Goal: Communication & Community: Answer question/provide support

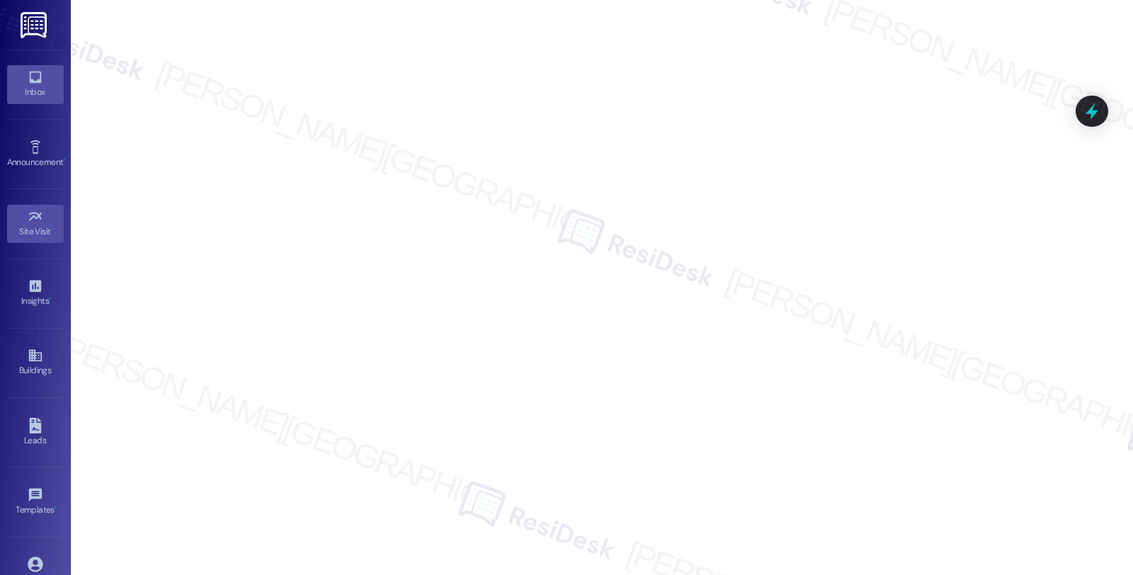
click at [33, 84] on icon at bounding box center [36, 77] width 16 height 16
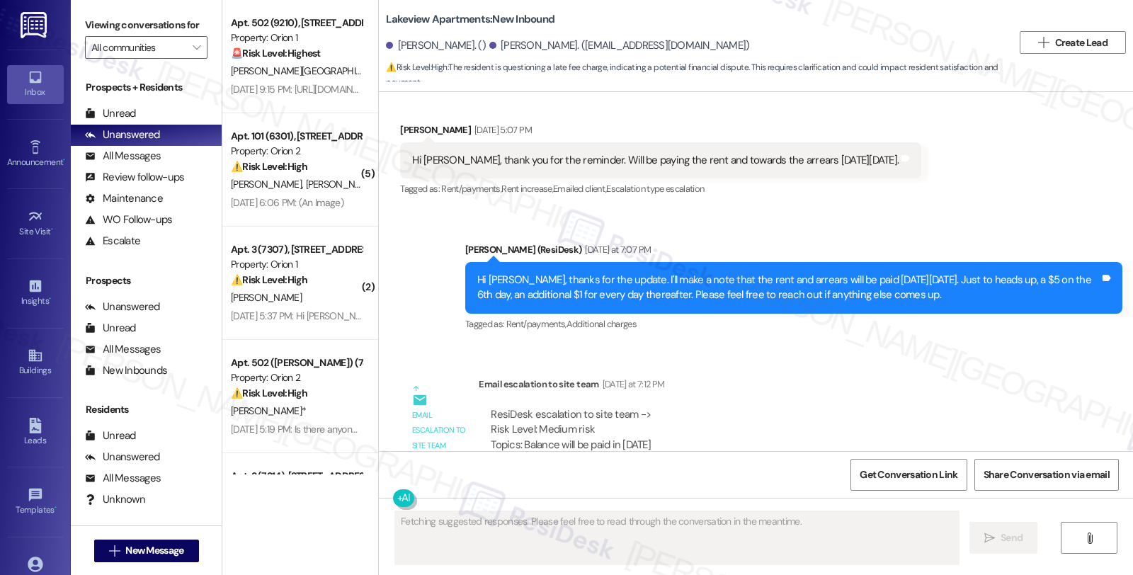
scroll to position [2788, 0]
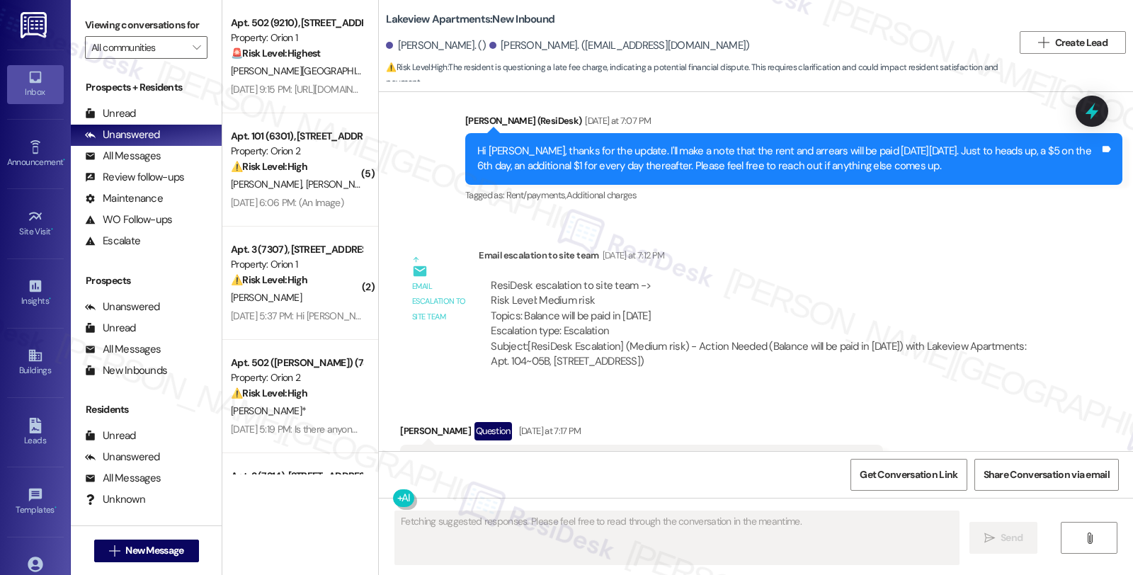
click at [624, 455] on div "Hi Sarah, I'm aware of the $5 late fee, but when did additional $1 thereafter g…" at bounding box center [635, 462] width 447 height 15
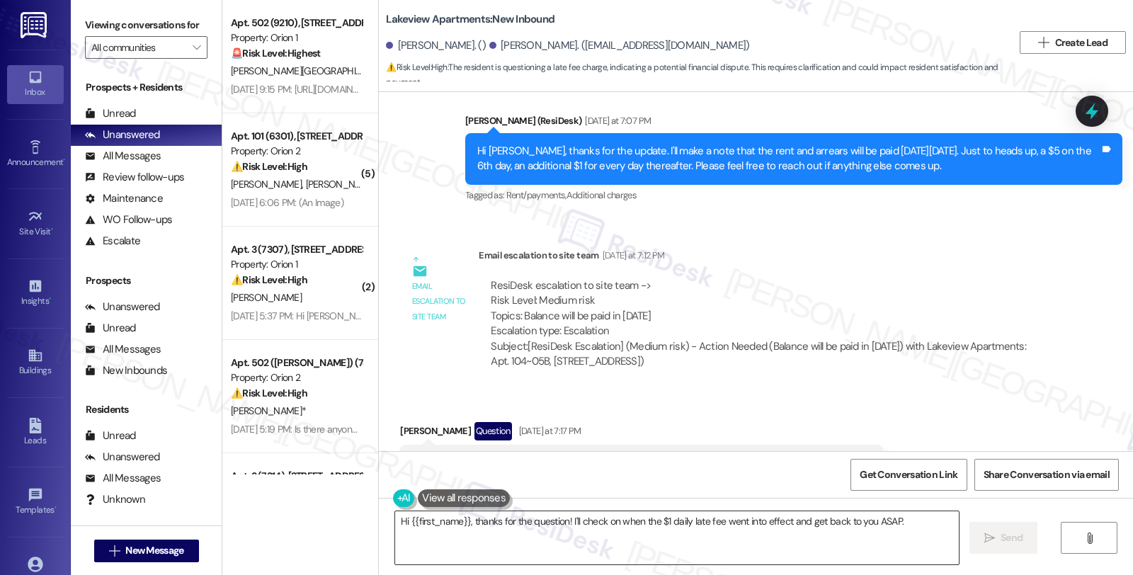
click at [511, 531] on textarea "Hi {{first_name}}, thanks for the question! I'll check on when the $1 daily lat…" at bounding box center [677, 537] width 564 height 53
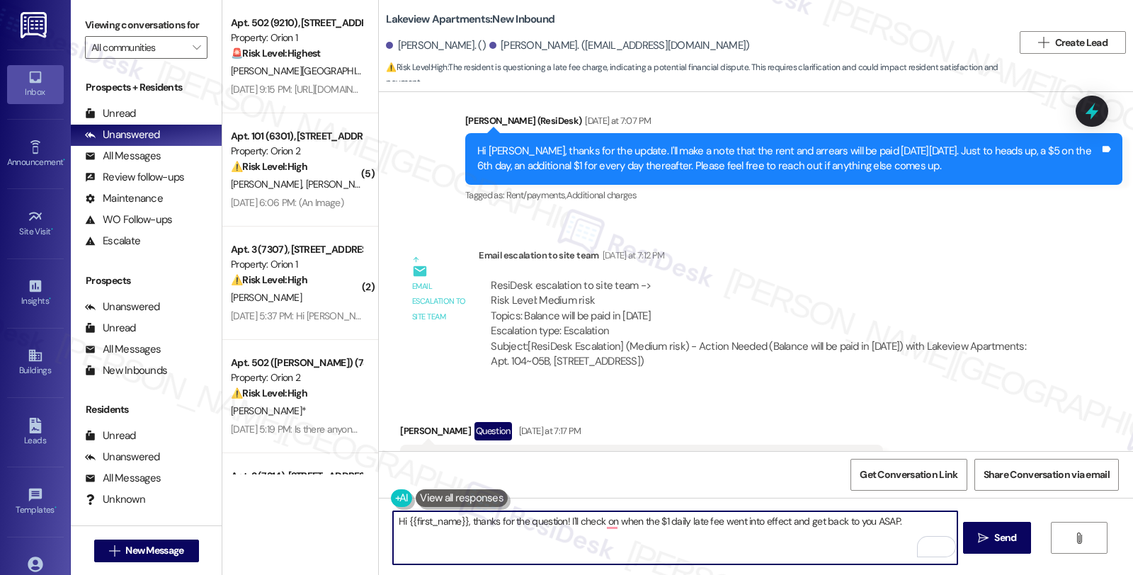
click at [613, 520] on textarea "Hi {{first_name}}, thanks for the question! I'll check on when the $1 daily lat…" at bounding box center [675, 537] width 564 height 53
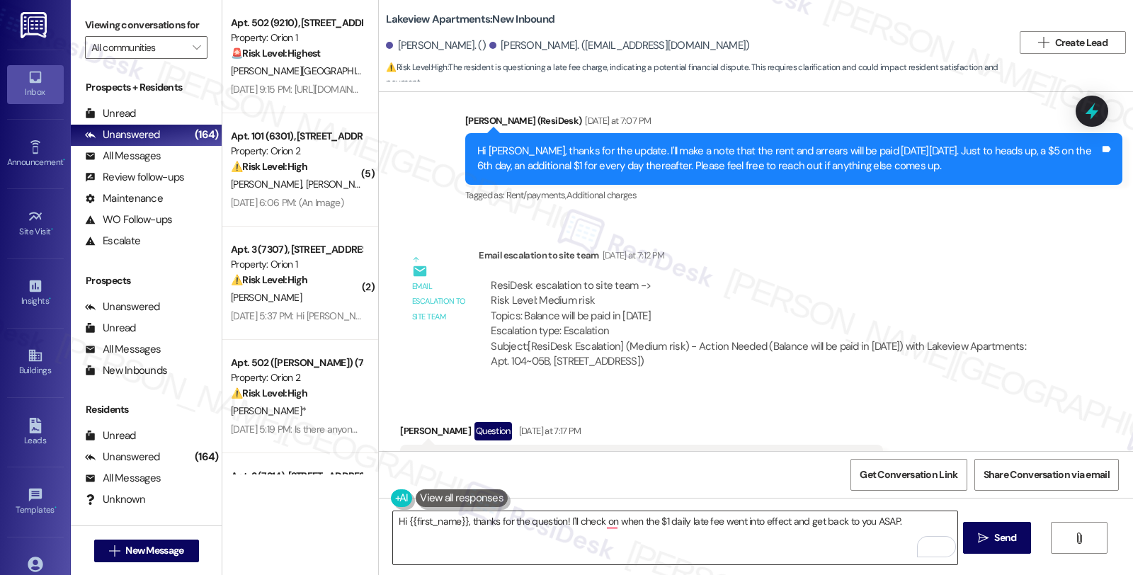
click at [602, 544] on textarea "Hi {{first_name}}, thanks for the question! I'll check on when the $1 daily lat…" at bounding box center [675, 537] width 564 height 53
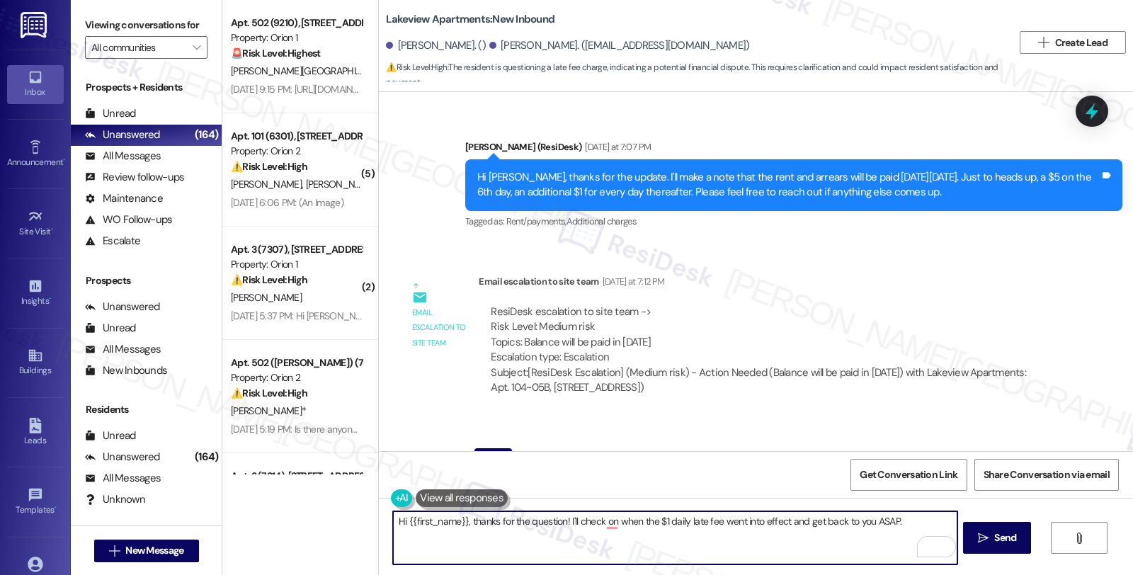
scroll to position [2867, 0]
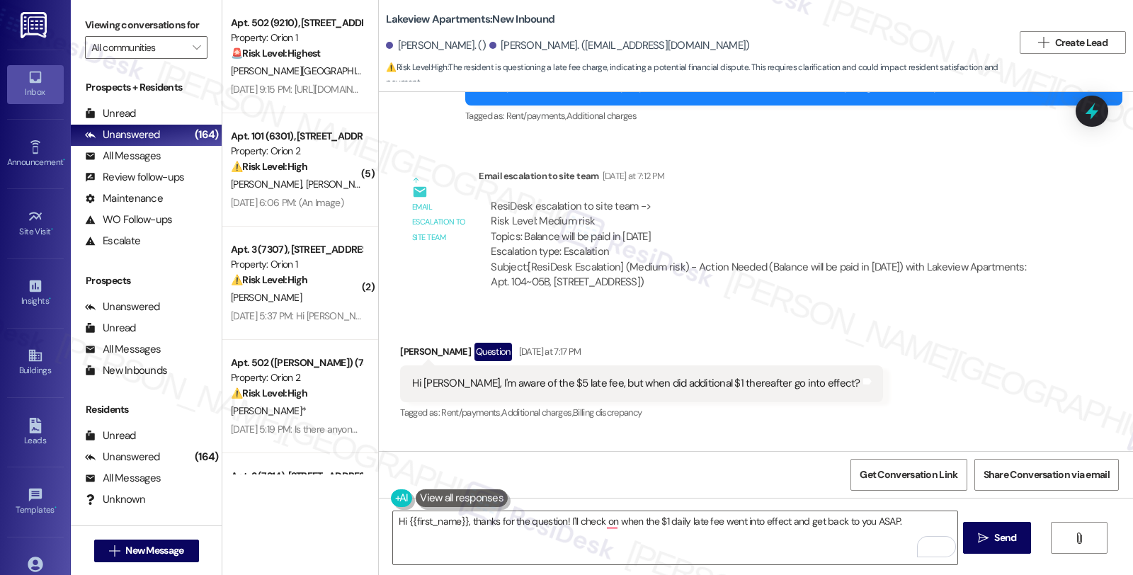
click at [883, 311] on div "Received via SMS Brenda Carr Question Yesterday at 7:17 PM Hi Sarah, I'm aware …" at bounding box center [756, 372] width 754 height 122
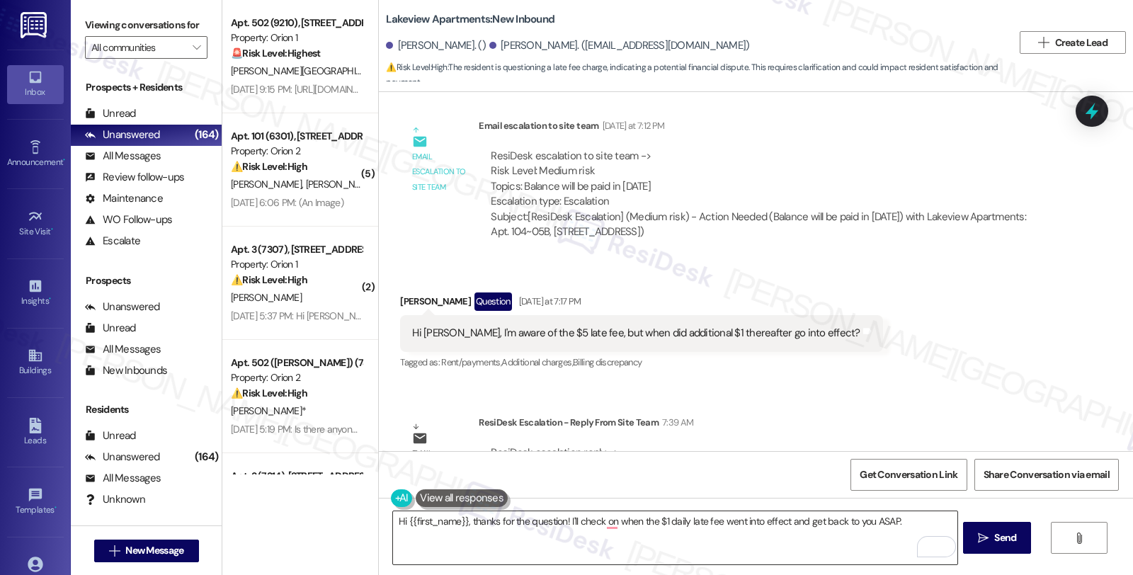
click at [459, 520] on textarea "Hi {{first_name}}, thanks for the question! I'll check on when the $1 daily lat…" at bounding box center [675, 537] width 564 height 53
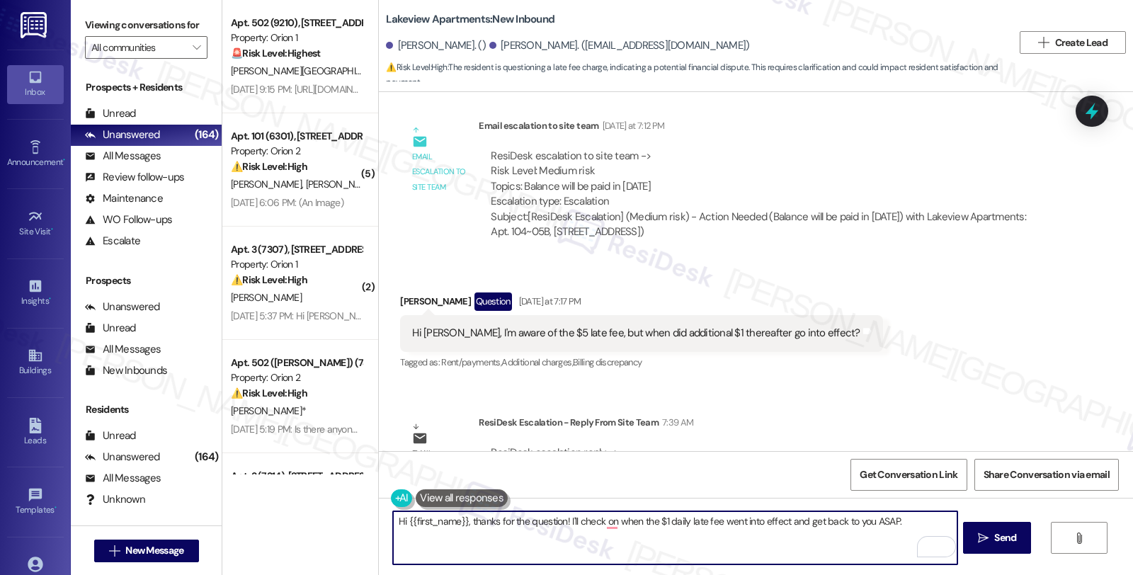
click at [462, 521] on textarea "Hi {{first_name}}, thanks for the question! I'll check on when the $1 daily lat…" at bounding box center [675, 537] width 564 height 53
click at [508, 518] on textarea "Hi {{first_name}}, thanks for the question! I'll check on when the $1 daily lat…" at bounding box center [675, 537] width 564 height 53
click at [507, 520] on textarea "Hi {{first_name}}, thanks for the question! I'll check on when the $1 daily lat…" at bounding box center [675, 537] width 564 height 53
click at [612, 522] on textarea "Hi {{first_name}}, thanks for following up. I believe that the question! I'll c…" at bounding box center [675, 537] width 564 height 53
click at [754, 522] on textarea "Hi {{first_name}}, thanks for following up. I believe that late fees are outlin…" at bounding box center [675, 537] width 564 height 53
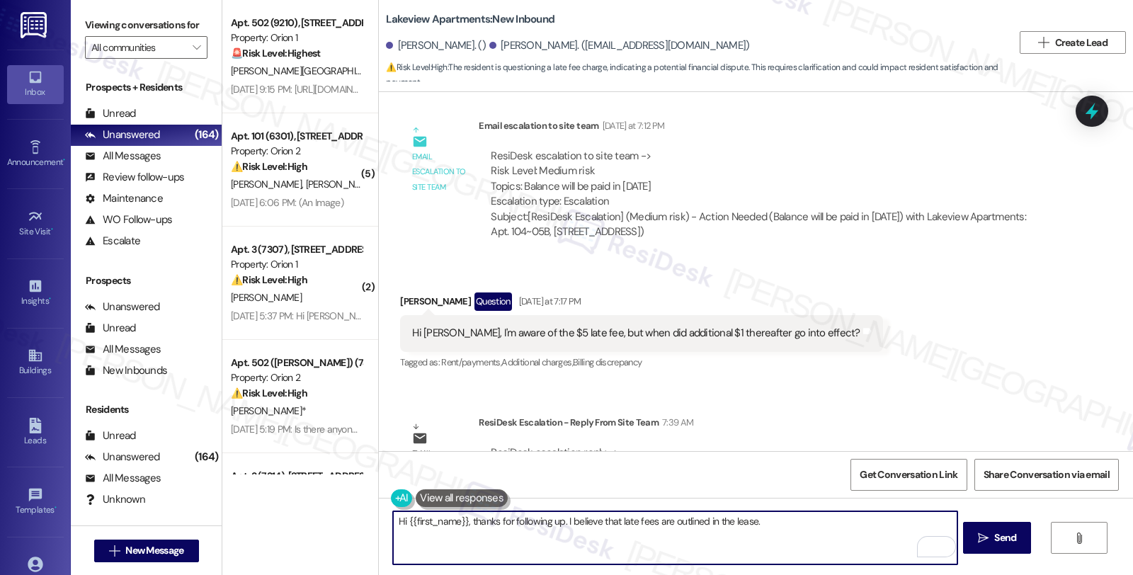
click at [801, 520] on textarea "Hi {{first_name}}, thanks for following up. I believe that late fees are outlin…" at bounding box center [675, 537] width 564 height 53
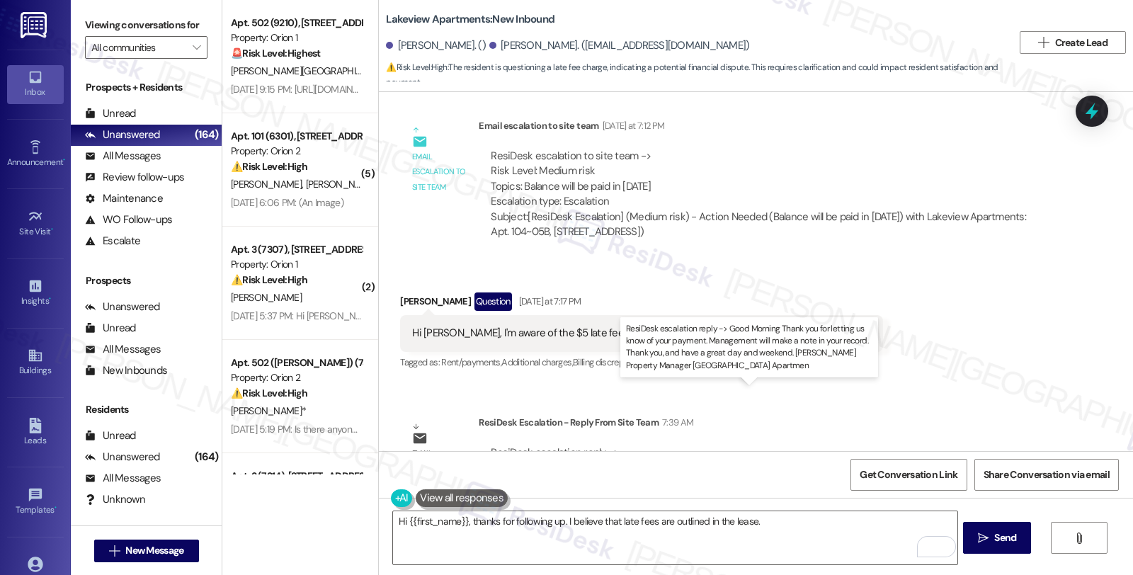
drag, startPoint x: 754, startPoint y: 406, endPoint x: 947, endPoint y: 402, distance: 193.3
click at [947, 445] on div "ResiDesk escalation reply -> Good Morning Thank you for letting us know of your…" at bounding box center [763, 467] width 545 height 45
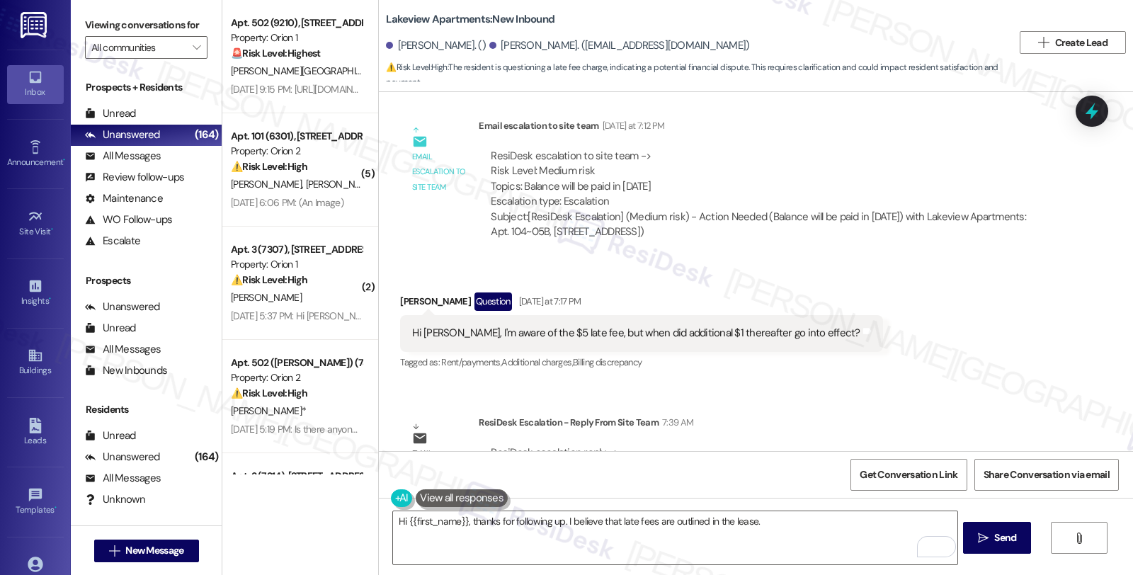
copy div "Management will make a note in your record"
click at [558, 520] on textarea "Hi {{first_name}}, thanks for following up. I believe that late fees are outlin…" at bounding box center [675, 537] width 564 height 53
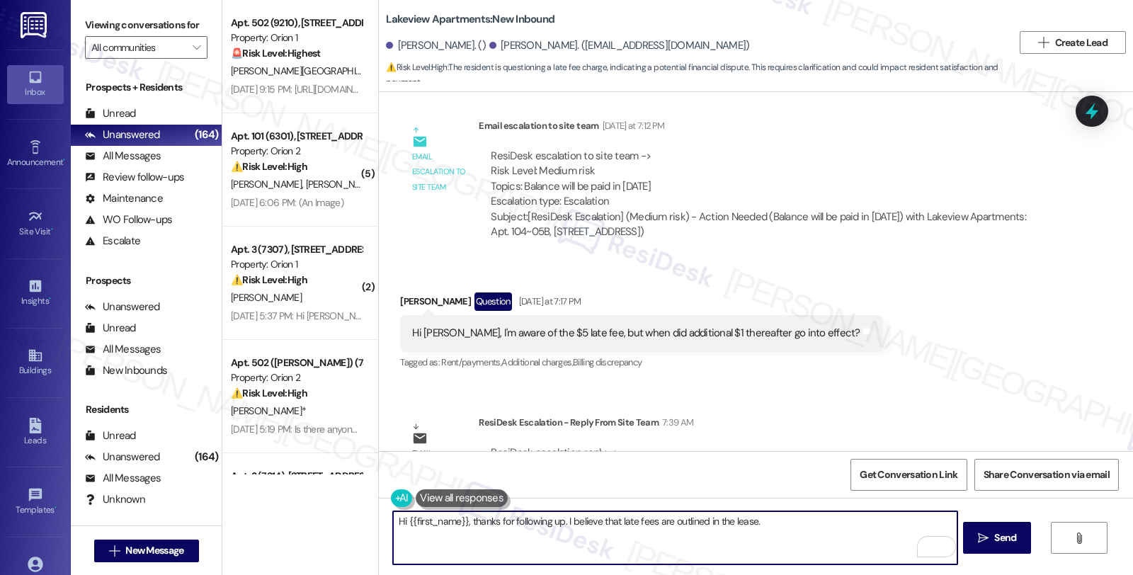
paste textarea "Management will make a note in your record"
click at [614, 520] on textarea "Hi {{first_name}}, thanks for following up. Management will make a note in your…" at bounding box center [675, 537] width 564 height 53
click at [681, 518] on textarea "Hi {{first_name}}, thanks for following up. Management will make a note in your…" at bounding box center [675, 537] width 564 height 53
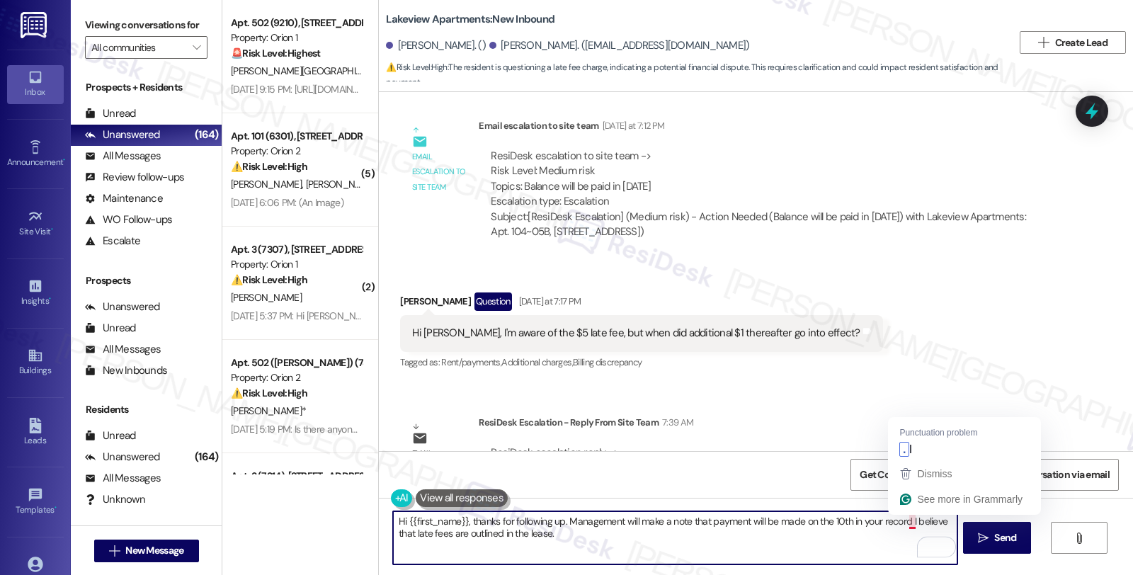
click at [899, 520] on textarea "Hi {{first_name}}, thanks for following up. Management will make a note that pa…" at bounding box center [675, 537] width 564 height 53
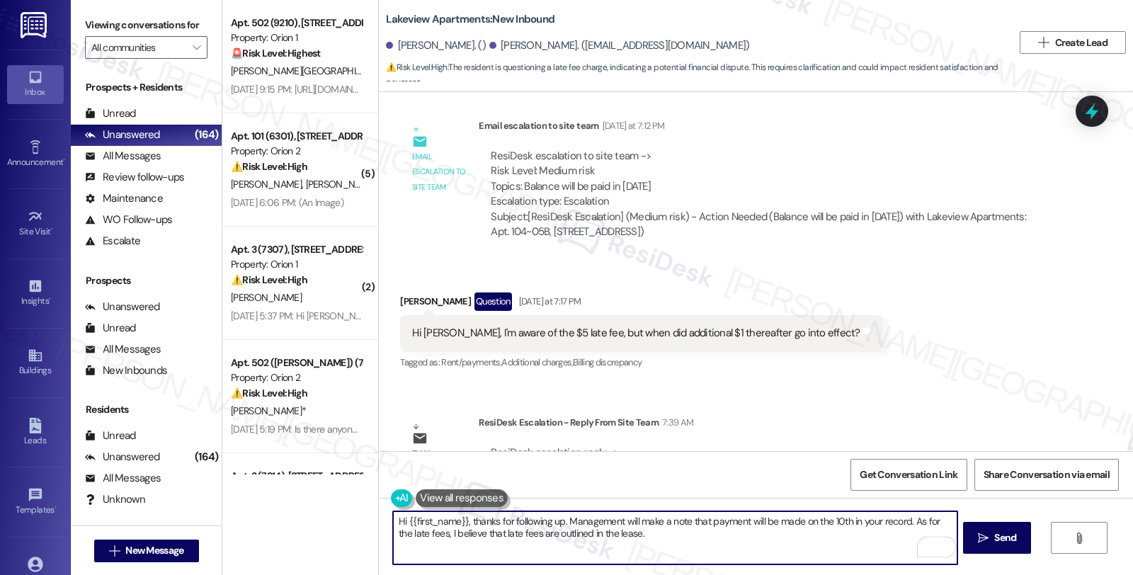
click at [641, 533] on textarea "Hi {{first_name}}, thanks for following up. Management will make a note that pa…" at bounding box center [675, 537] width 564 height 53
click at [484, 534] on textarea "Hi {{first_name}}, thanks for following up. Management will make a note that pa…" at bounding box center [675, 537] width 564 height 53
click at [628, 537] on textarea "Hi {{first_name}}, thanks for following up. Management will make a note that pa…" at bounding box center [675, 537] width 564 height 53
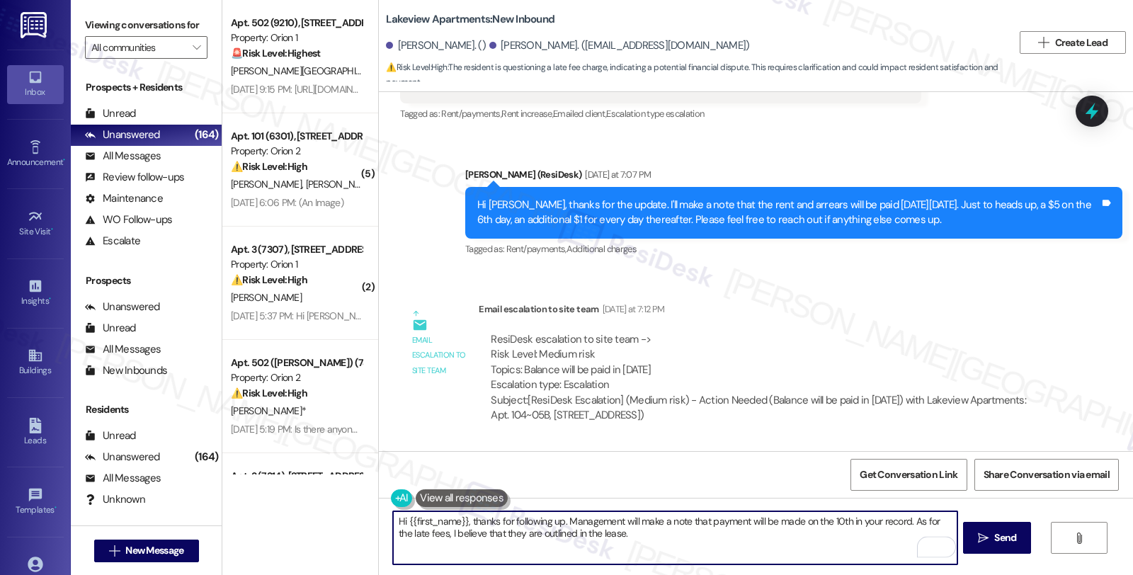
scroll to position [2681, 0]
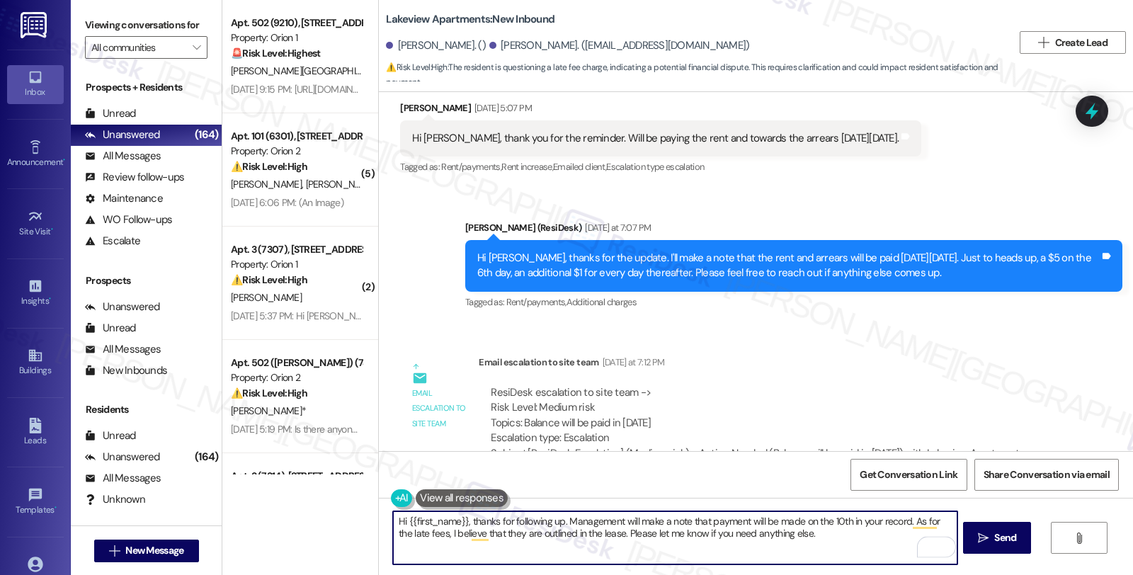
click at [810, 534] on textarea "Hi {{first_name}}, thanks for following up. Management will make a note that pa…" at bounding box center [675, 537] width 564 height 53
type textarea "Hi {{first_name}}, thanks for following up. Management will make a note that pa…"
click at [995, 522] on button " Send" at bounding box center [997, 538] width 69 height 32
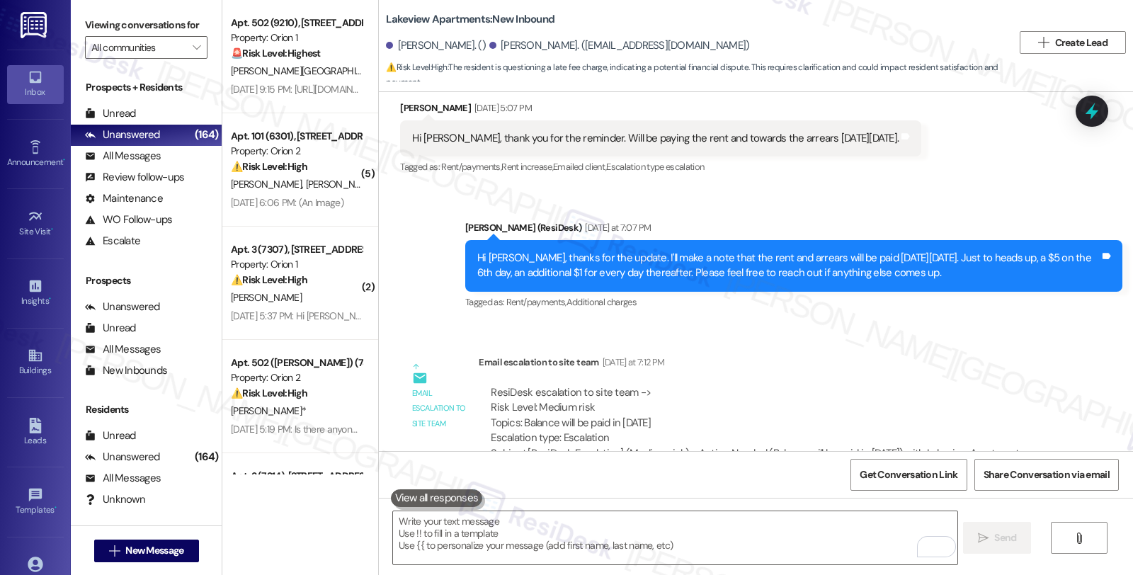
scroll to position [2918, 0]
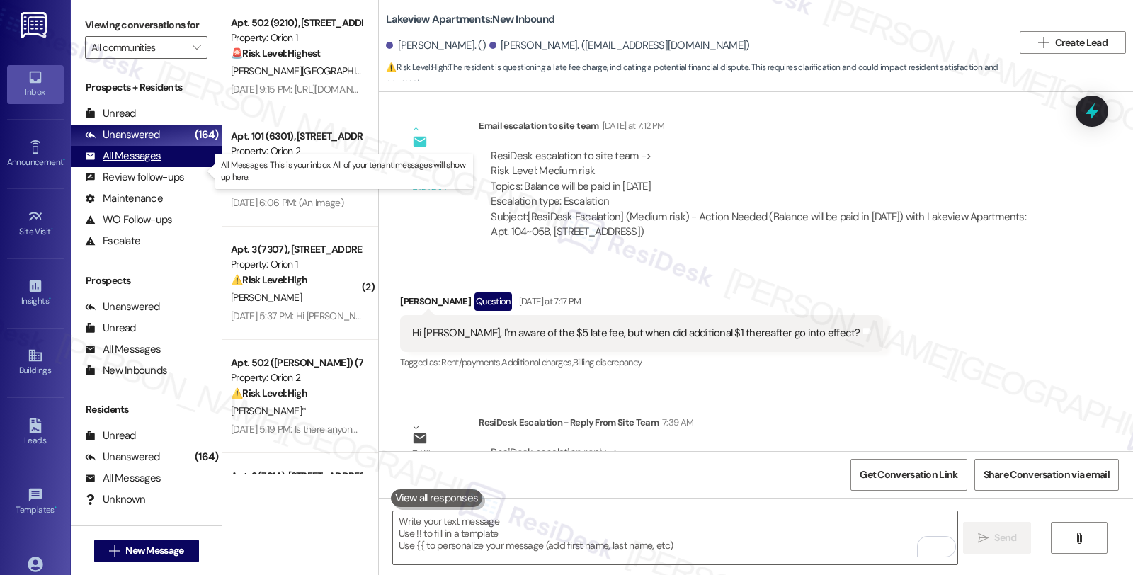
click at [145, 164] on div "All Messages" at bounding box center [123, 156] width 76 height 15
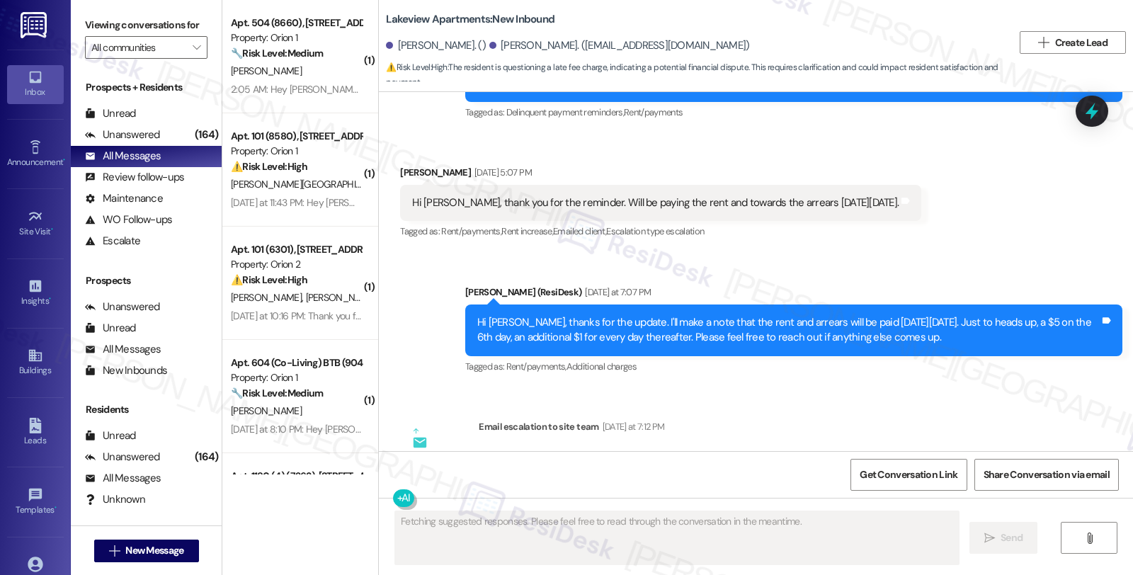
scroll to position [2788, 0]
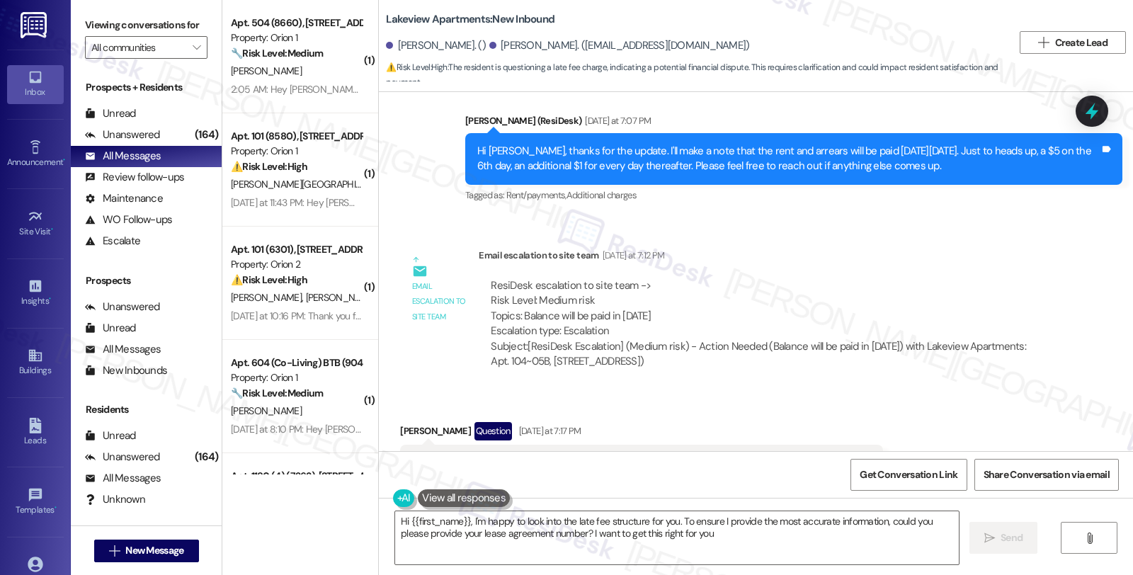
type textarea "Hi {{first_name}}, I'm happy to look into the late fee structure for you. To en…"
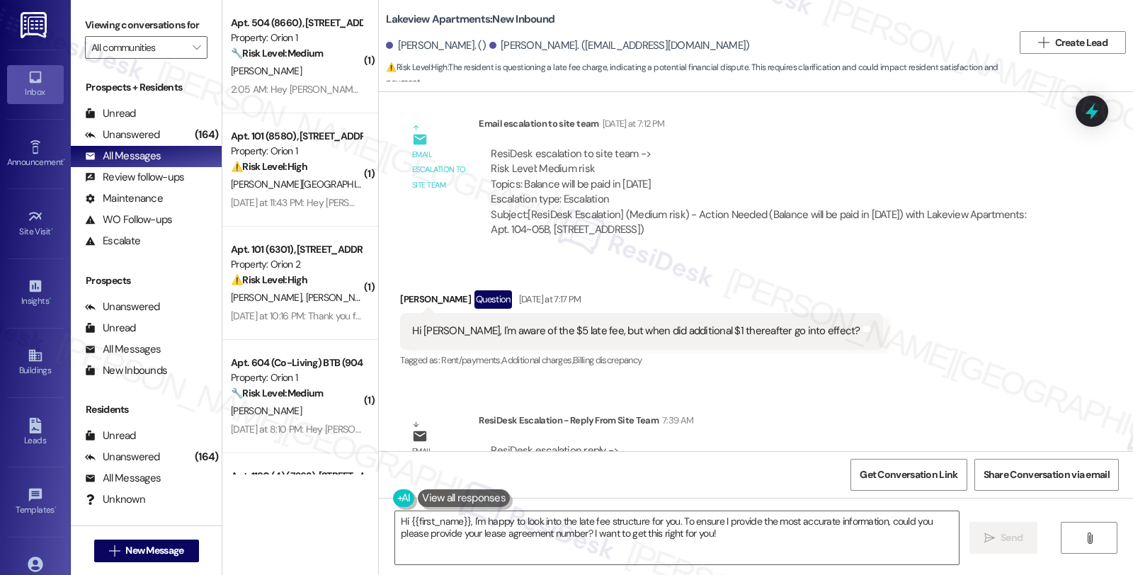
scroll to position [3053, 0]
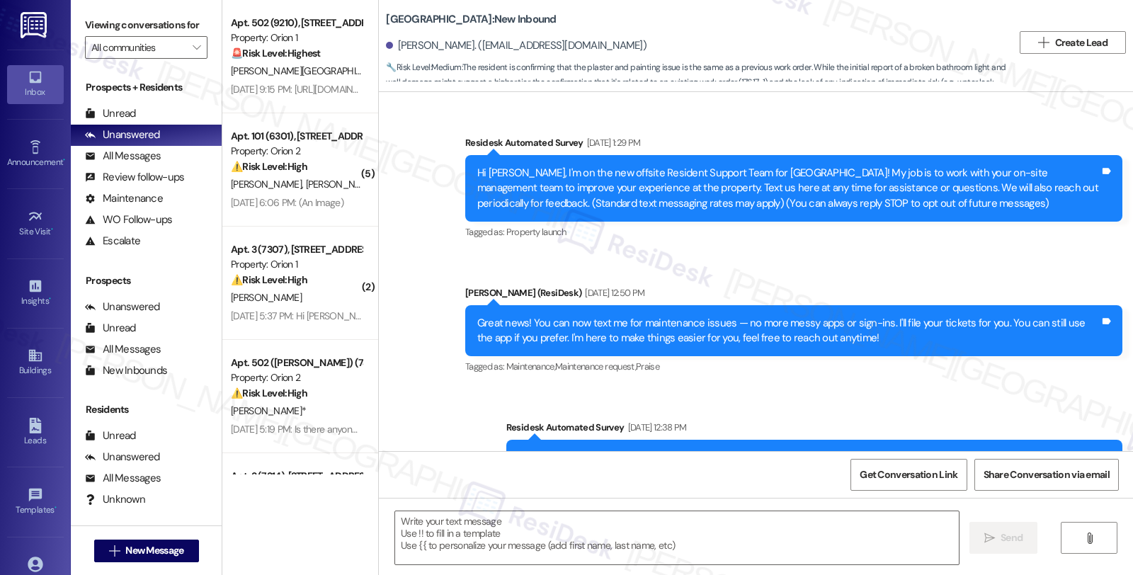
scroll to position [8350, 0]
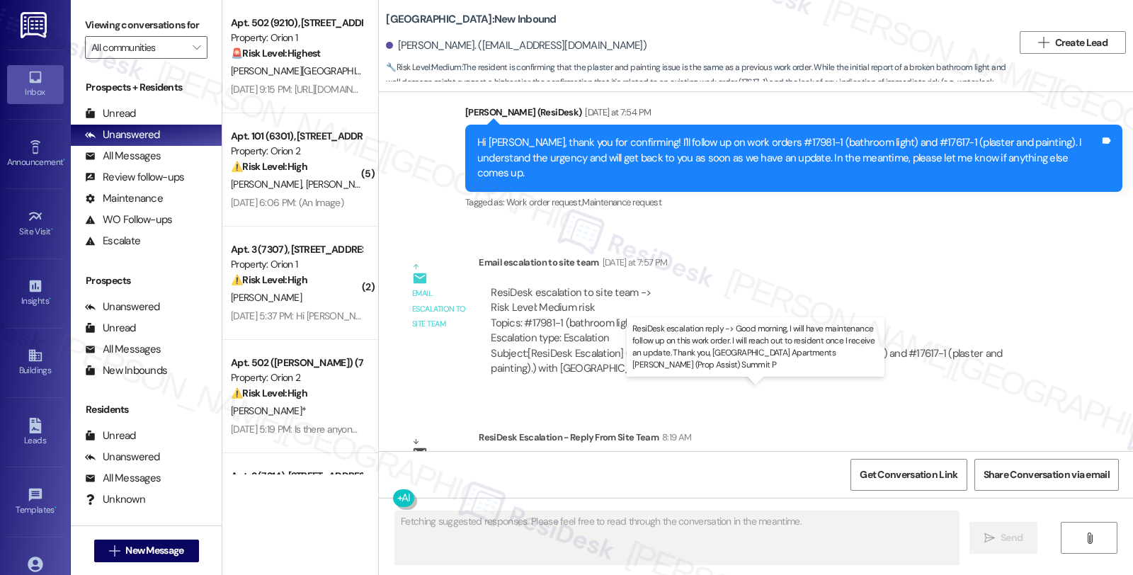
drag, startPoint x: 526, startPoint y: 406, endPoint x: 744, endPoint y: 406, distance: 218.1
click at [744, 460] on div "ResiDesk escalation reply -> Good morning, I will have maintenance follow up on…" at bounding box center [758, 482] width 535 height 45
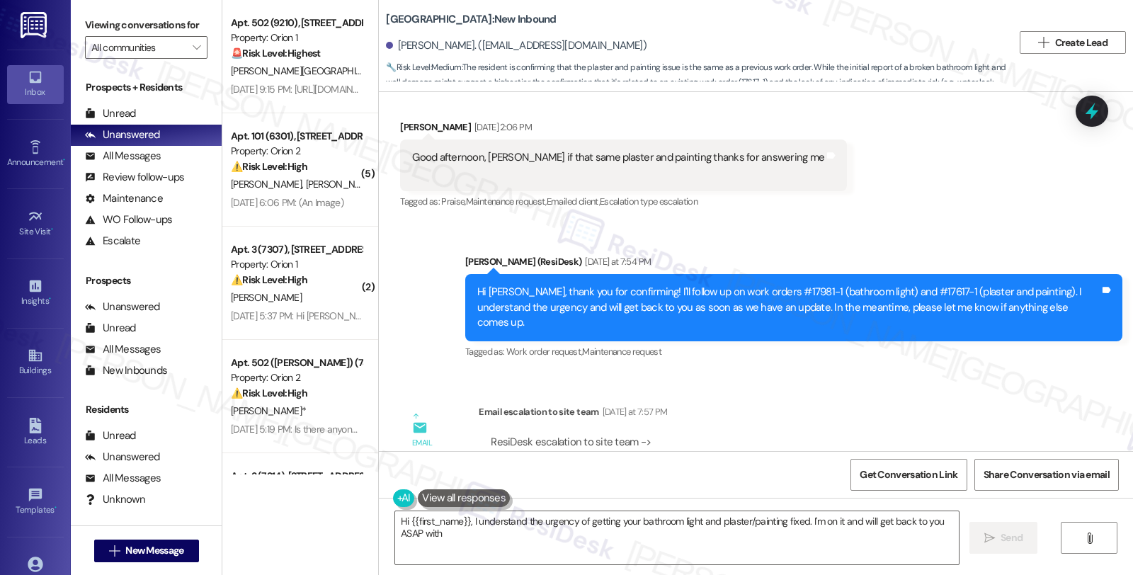
scroll to position [8193, 0]
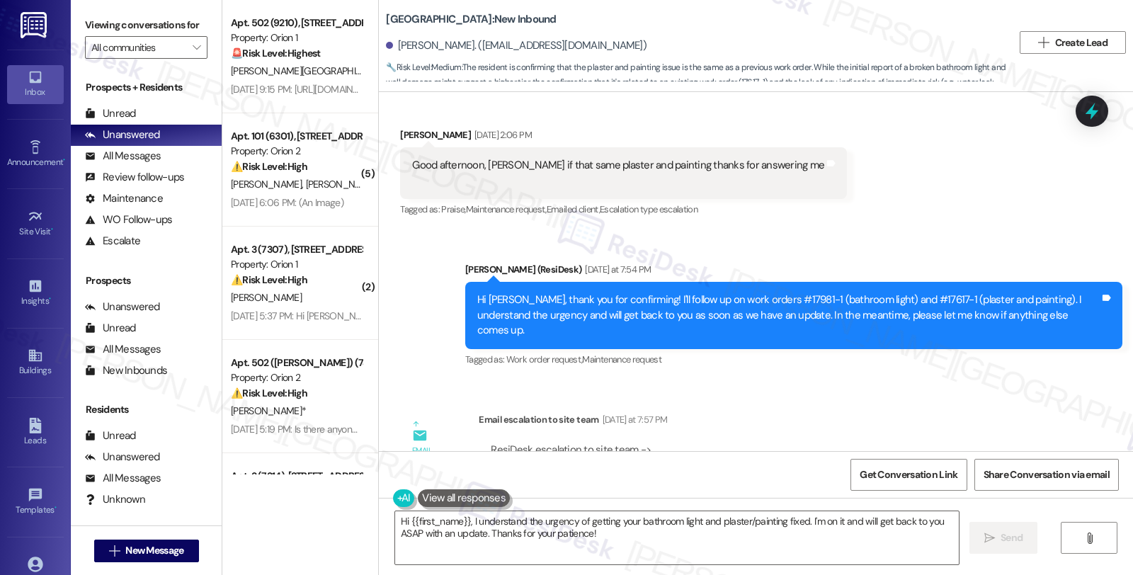
click at [496, 282] on div "Hi Mariana, thank you for confirming! I'll follow up on work orders #17981-1 (b…" at bounding box center [793, 315] width 657 height 67
copy div "Mariana"
click at [395, 520] on textarea "Hi {{first_name}}, I understand the urgency of getting your bathroom light and …" at bounding box center [677, 537] width 564 height 53
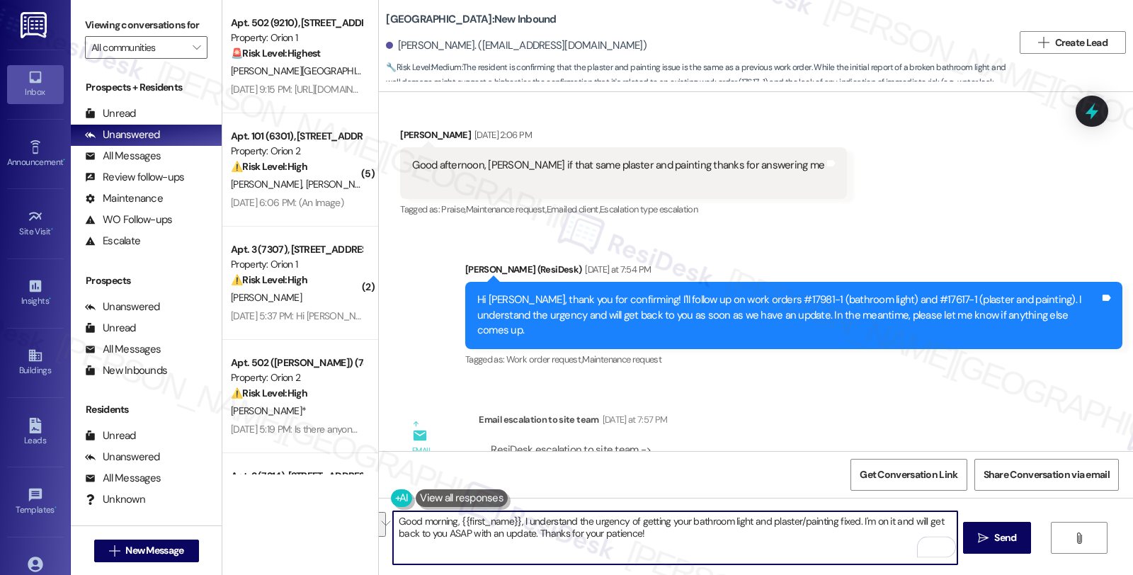
drag, startPoint x: 549, startPoint y: 521, endPoint x: 678, endPoint y: 540, distance: 130.3
click at [678, 540] on textarea "Good morning, {{first_name}}, I understand the urgency of getting your bathroom…" at bounding box center [675, 537] width 564 height 53
click at [633, 526] on textarea "Good morning, {{first_name}}, I hope you're doing great." at bounding box center [675, 537] width 564 height 53
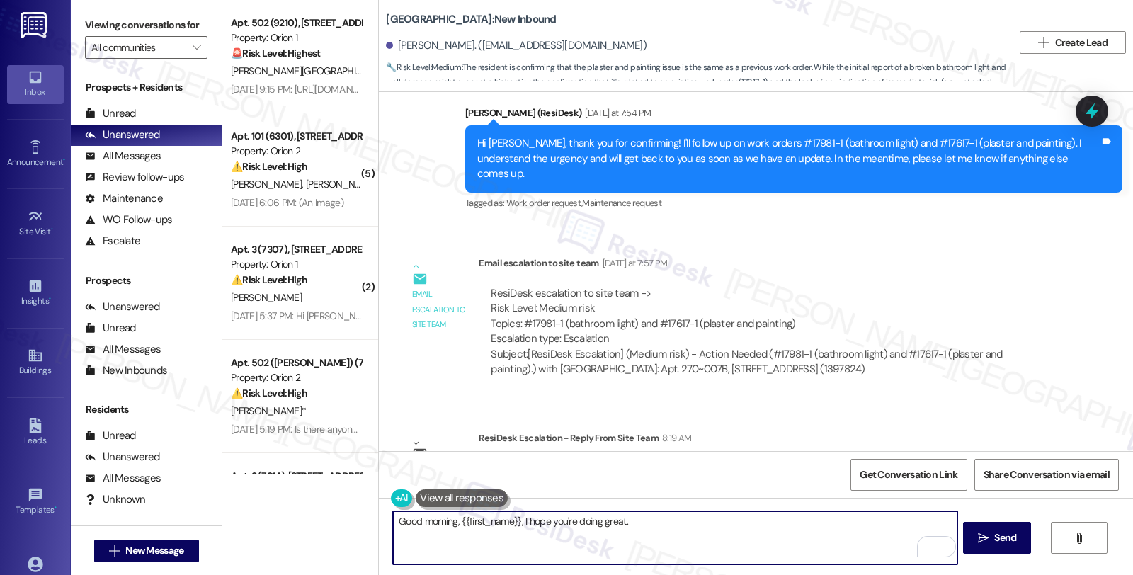
scroll to position [8350, 0]
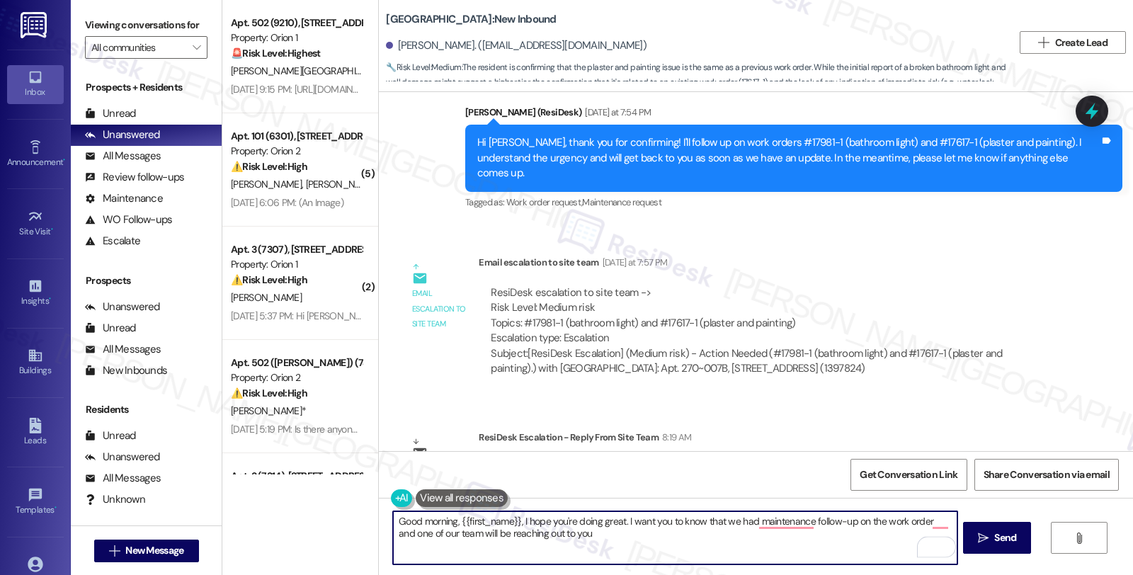
click at [590, 533] on textarea "Good morning, {{first_name}}, I hope you're doing great. I want you to know tha…" at bounding box center [675, 537] width 564 height 53
click at [619, 525] on textarea "Good morning, {{first_name}}, I hope you're doing great. I want you to know tha…" at bounding box center [675, 537] width 564 height 53
click at [632, 536] on textarea "Good morning, {{first_name}}, I hope you're doing great. I want you to know tha…" at bounding box center [675, 537] width 564 height 53
click at [728, 520] on textarea "Good morning, {{first_name}}, I hope you're doing great. I want you to know tha…" at bounding box center [675, 537] width 564 height 53
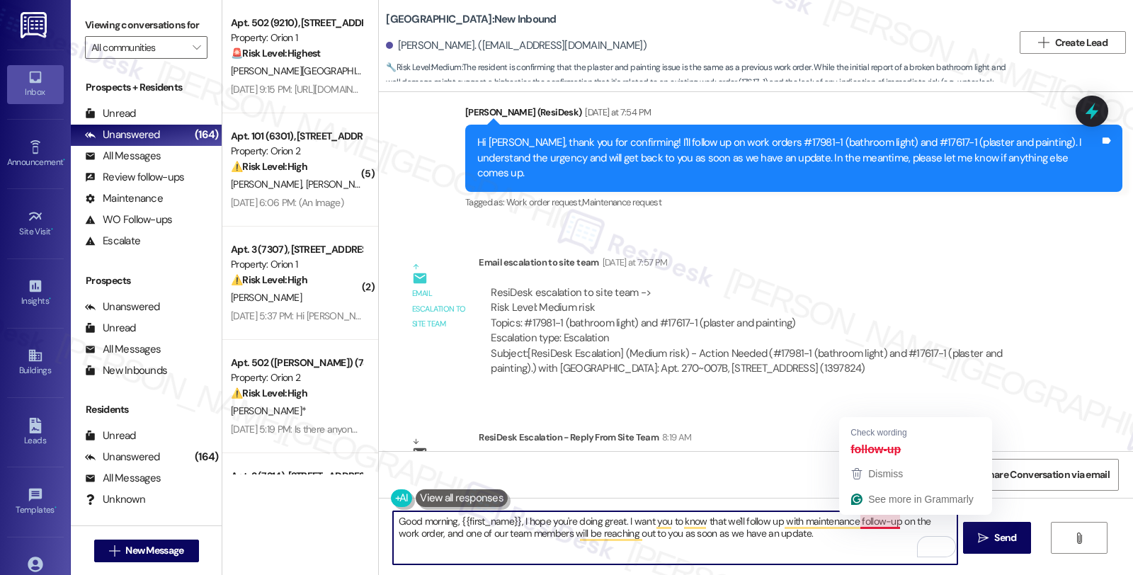
drag, startPoint x: 868, startPoint y: 521, endPoint x: 886, endPoint y: 521, distance: 18.4
click at [886, 521] on textarea "Good morning, {{first_name}}, I hope you're doing great. I want you to know tha…" at bounding box center [675, 537] width 564 height 53
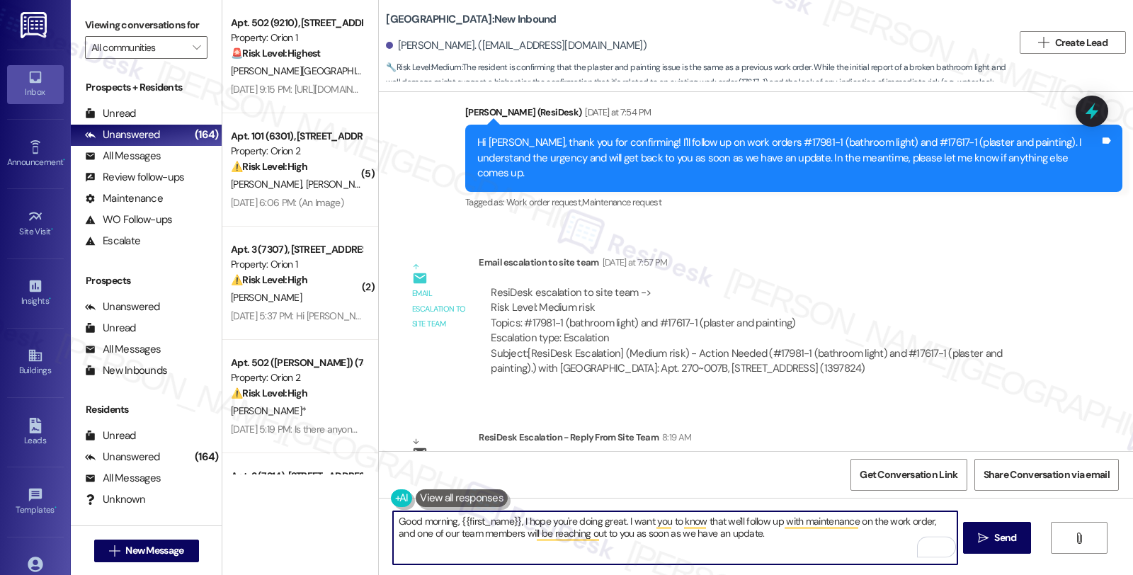
click at [741, 537] on textarea "Good morning, {{first_name}}, I hope you're doing great. I want you to know tha…" at bounding box center [675, 537] width 564 height 53
click at [749, 535] on textarea "Good morning, {{first_name}}, I hope you're doing great. I want you to know tha…" at bounding box center [675, 537] width 564 height 53
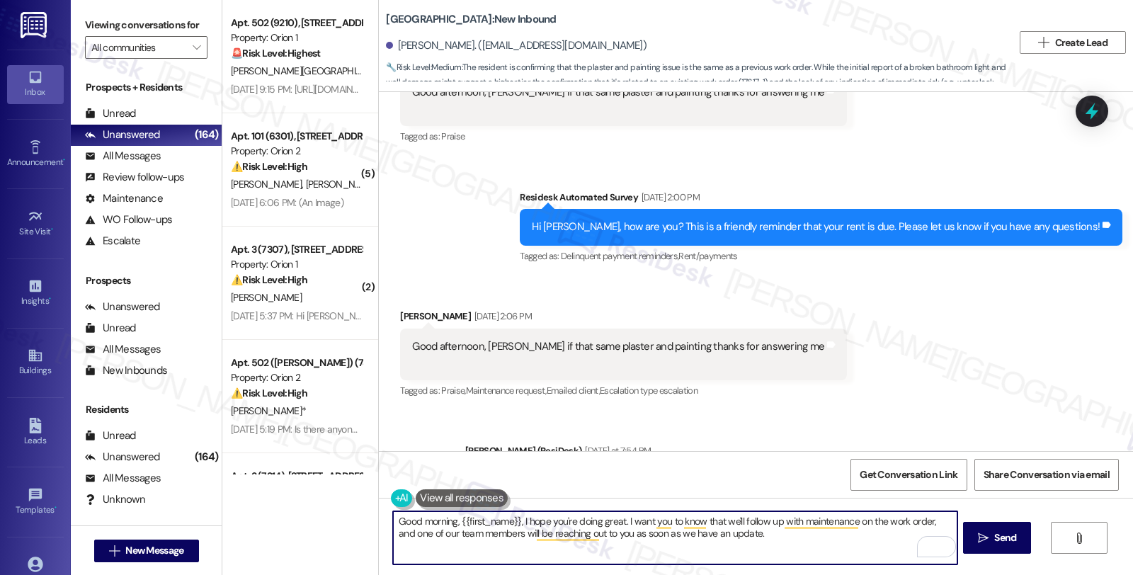
scroll to position [8036, 0]
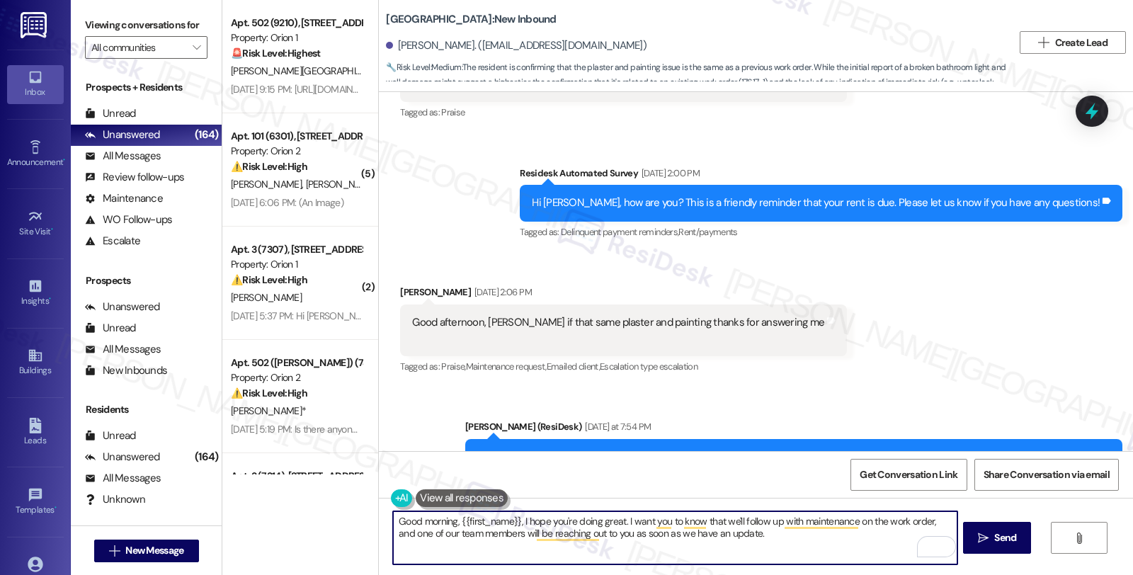
click at [763, 532] on textarea "Good morning, {{first_name}}, I hope you're doing great. I want you to know tha…" at bounding box center [675, 537] width 564 height 53
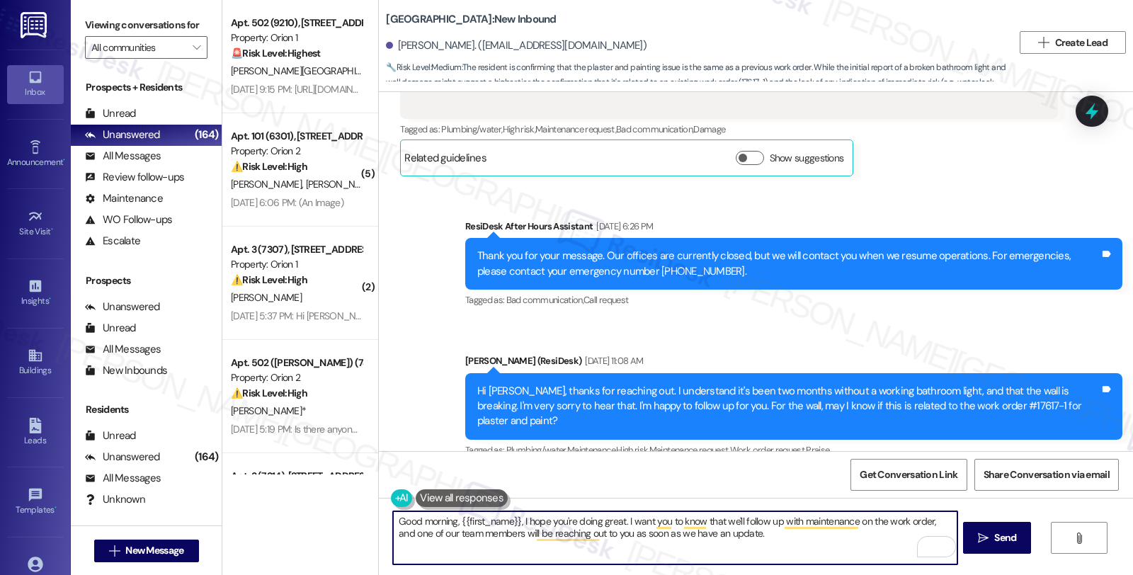
scroll to position [7407, 0]
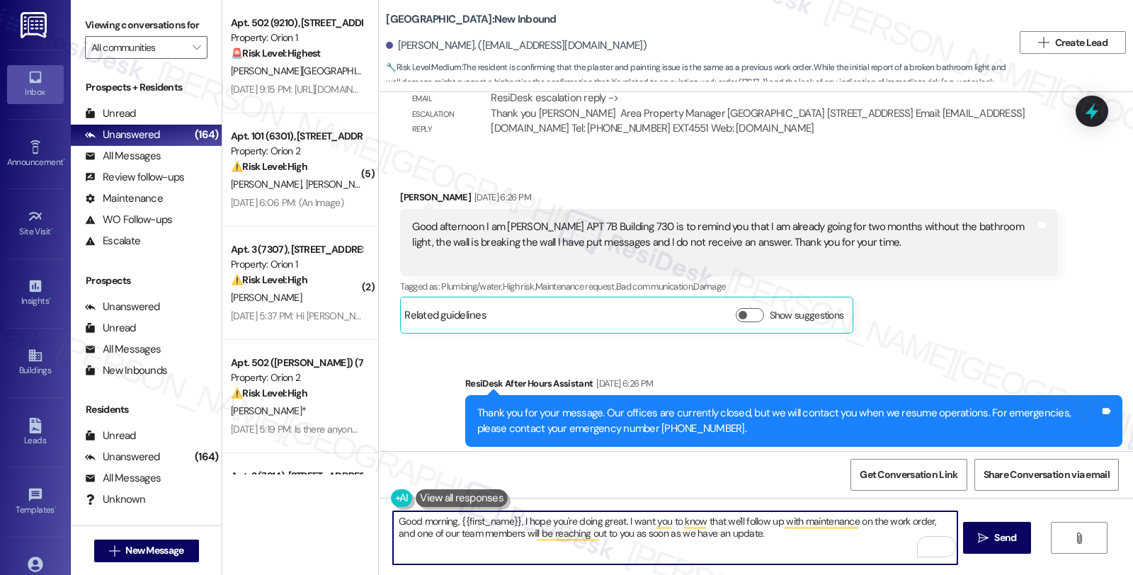
click at [779, 538] on textarea "Good morning, {{first_name}}, I hope you're doing great. I want you to know tha…" at bounding box center [675, 537] width 564 height 53
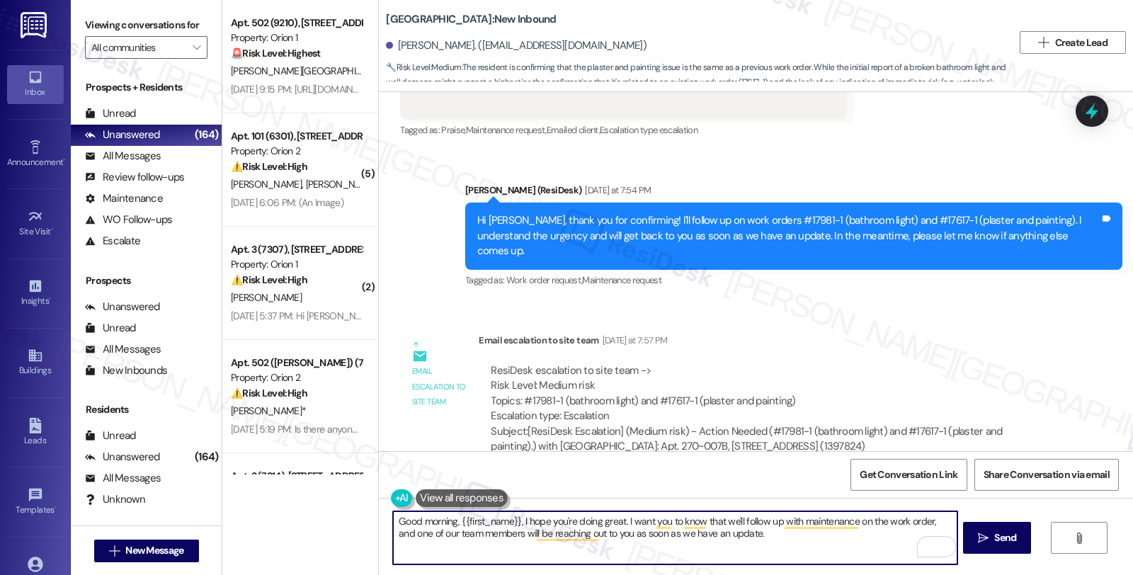
scroll to position [8350, 0]
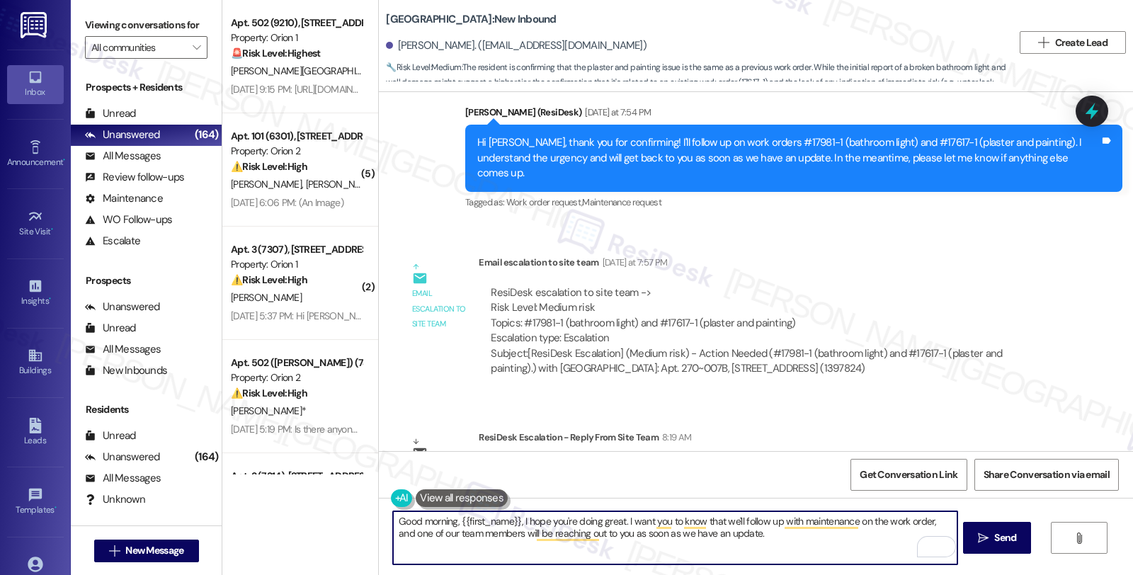
click at [565, 543] on textarea "Good morning, {{first_name}}, I hope you're doing great. I want you to know tha…" at bounding box center [675, 537] width 564 height 53
click at [772, 531] on textarea "Good morning, {{first_name}}, I hope you're doing great. I want you to know tha…" at bounding box center [675, 537] width 564 height 53
paste textarea "Should you have other concerns, please feel free to reach out. Have a great day!"
type textarea "Good morning, {{first_name}}, I hope you're doing great. I want you to know tha…"
click at [988, 545] on span " Send" at bounding box center [997, 537] width 45 height 15
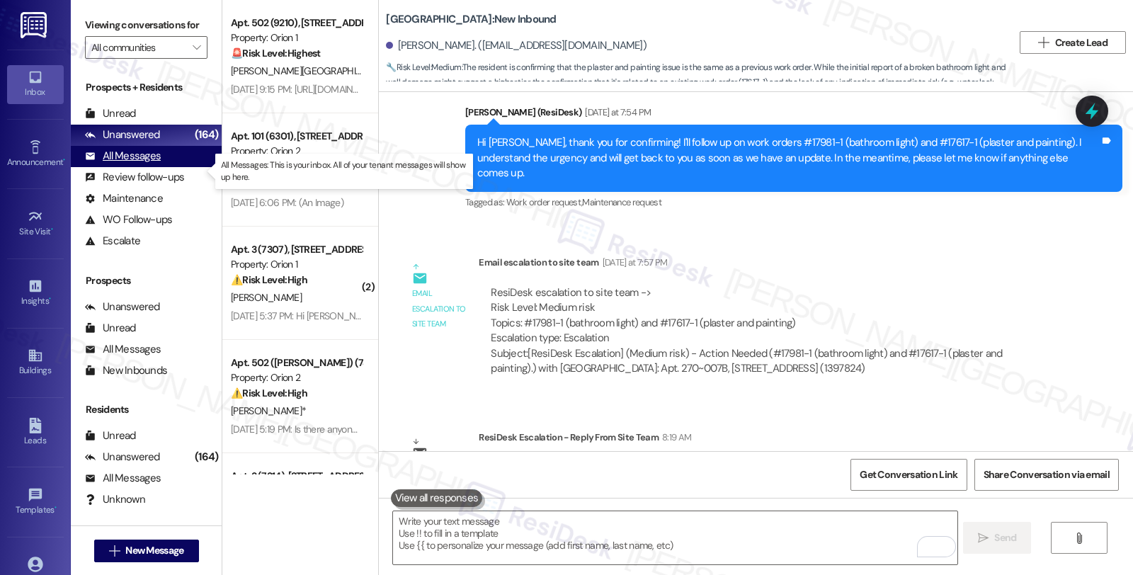
click at [127, 164] on div "All Messages" at bounding box center [123, 156] width 76 height 15
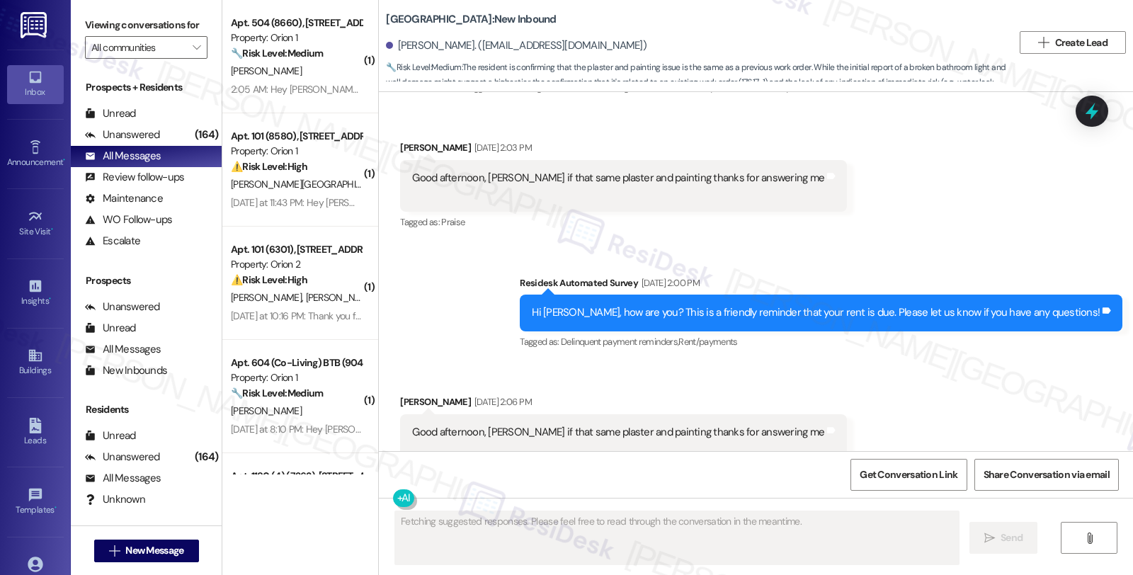
scroll to position [7912, 0]
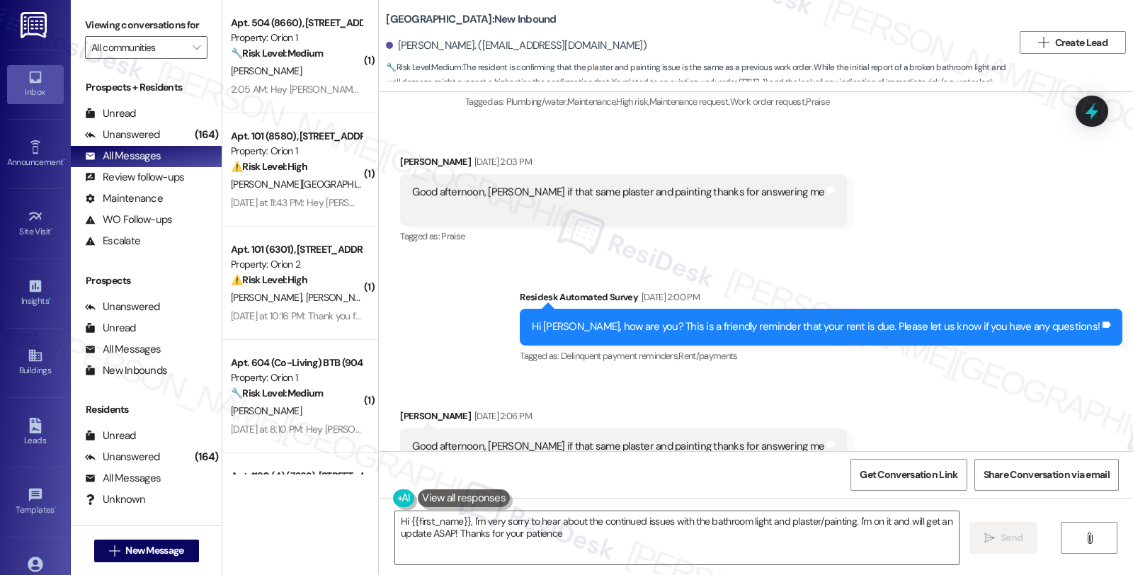
type textarea "Hi {{first_name}}, I'm very sorry to hear about the continued issues with the b…"
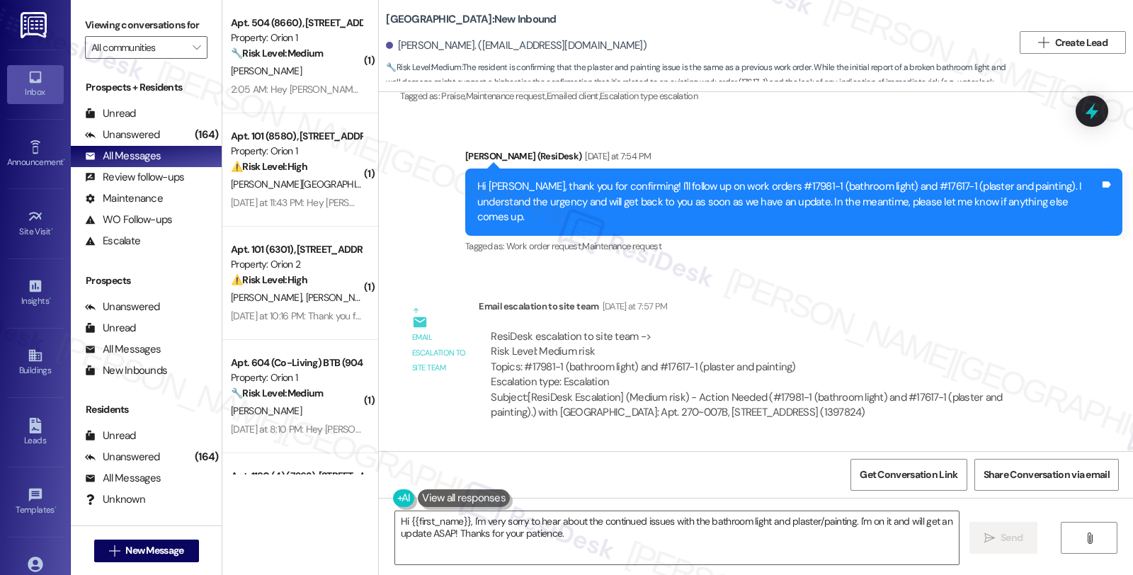
scroll to position [8350, 0]
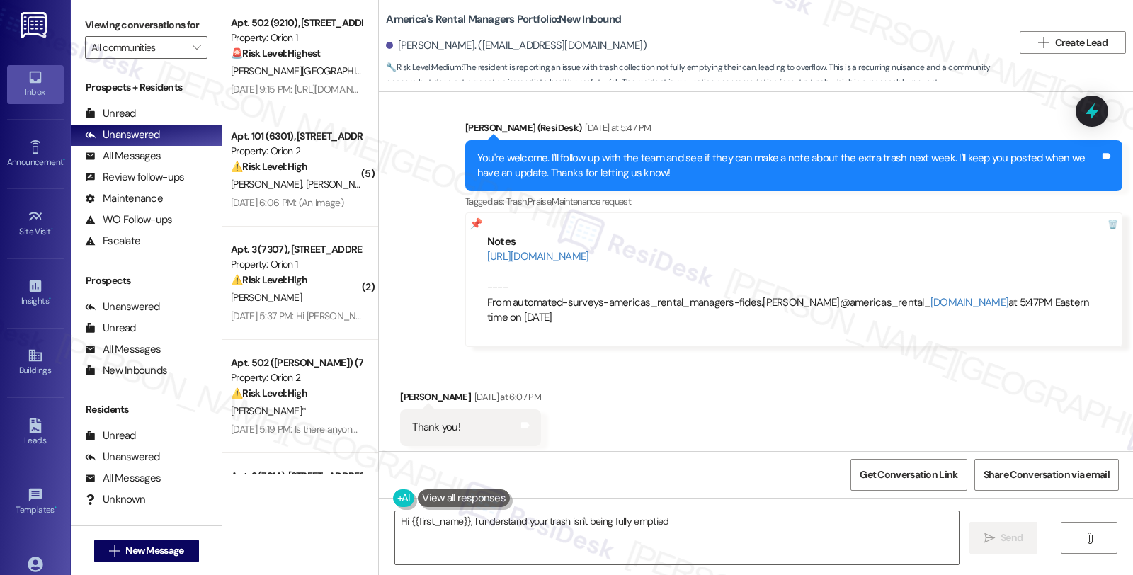
scroll to position [1423, 0]
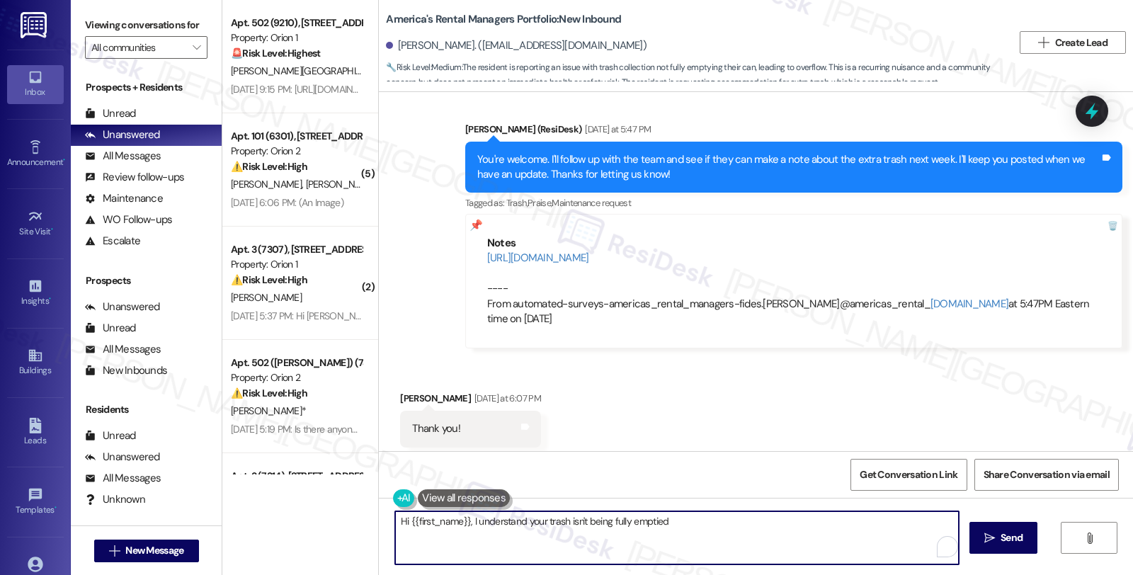
drag, startPoint x: 387, startPoint y: 524, endPoint x: 834, endPoint y: 548, distance: 448.1
click at [834, 548] on textarea "Hi {{first_name}}, I understand your trash isn't being fully emptied. I'll foll…" at bounding box center [677, 537] width 564 height 53
type textarea "Anytime!"
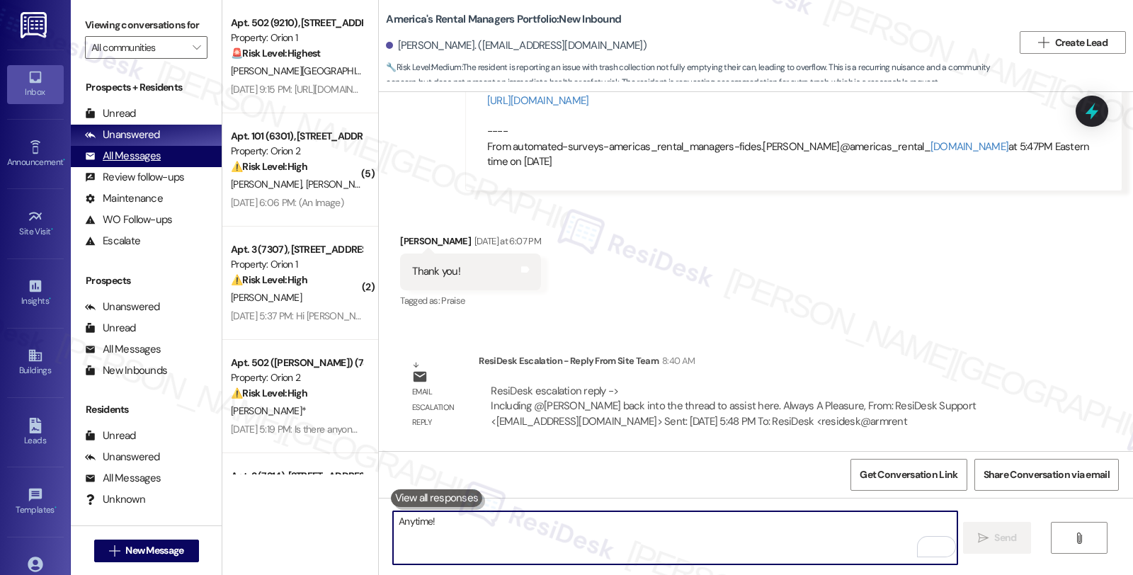
click at [142, 164] on div "All Messages" at bounding box center [123, 156] width 76 height 15
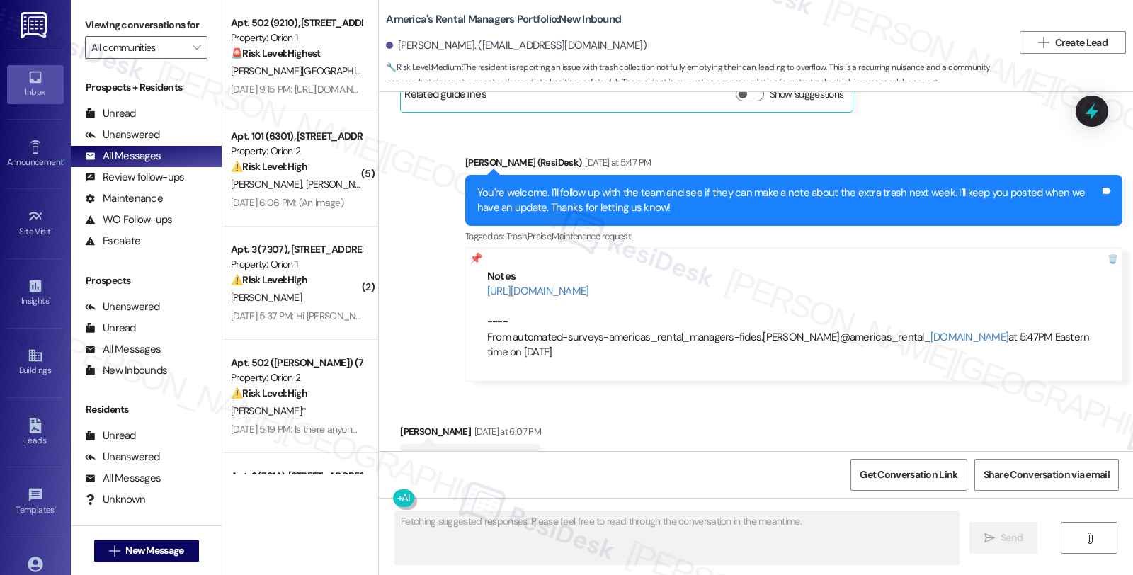
scroll to position [1700, 0]
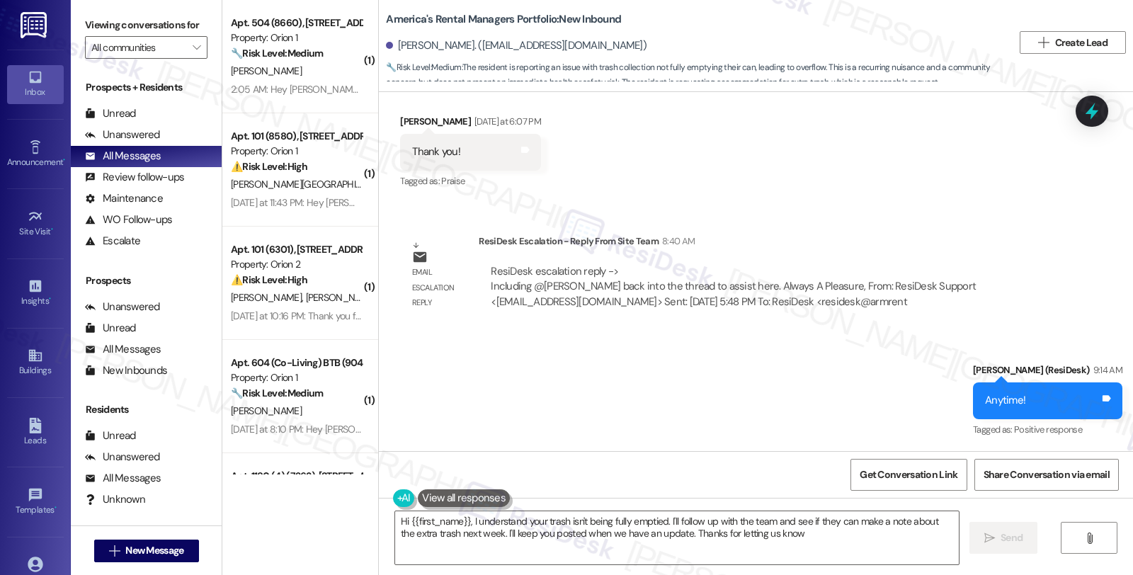
type textarea "Hi {{first_name}}, I understand your trash isn't being fully emptied. I'll foll…"
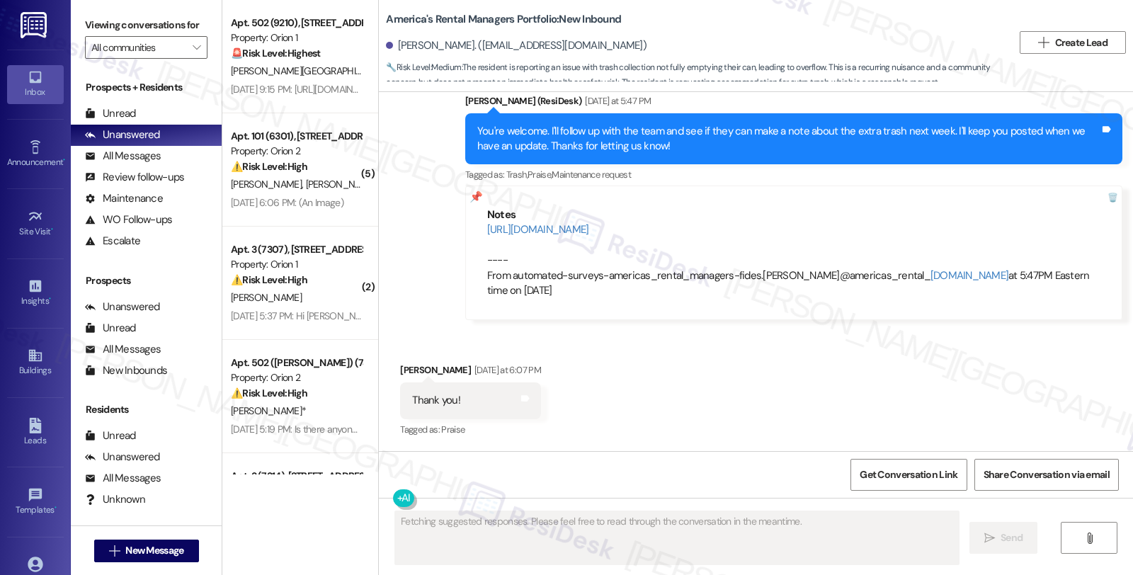
scroll to position [1829, 0]
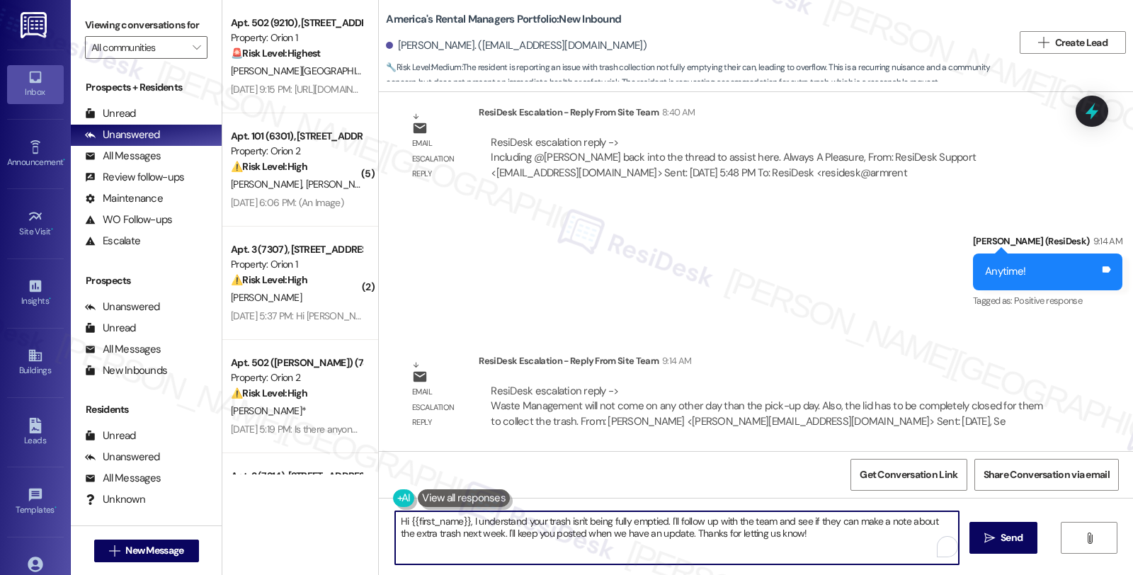
drag, startPoint x: 806, startPoint y: 535, endPoint x: 370, endPoint y: 496, distance: 437.2
click at [379, 496] on div "WO Opened request: no description Jul 15, 2025 at 8:00 PM Status : Work Done Pr…" at bounding box center [756, 379] width 754 height 575
paste textarea "Waste Management will not come on any other day than the pick-up day. Also, the…"
click at [393, 525] on textarea "Waste Management will not come on any other day than the pick-up day. Also, the…" at bounding box center [675, 537] width 564 height 53
click at [399, 47] on div "Tijuana Jackson. (tijackson1021@gmail.com)" at bounding box center [516, 45] width 261 height 15
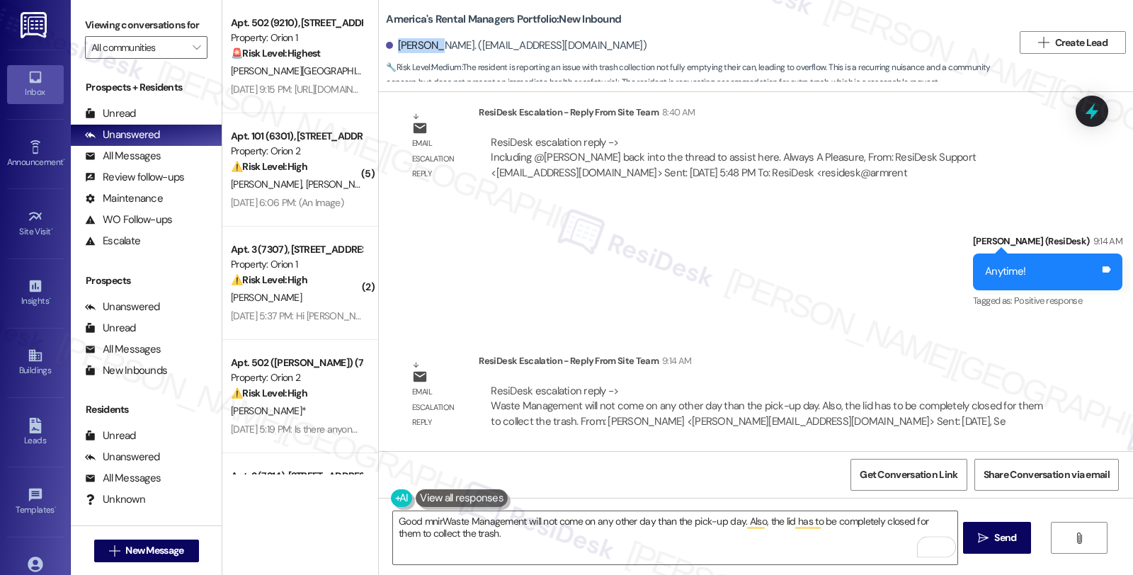
click at [399, 47] on div "Tijuana Jackson. (tijackson1021@gmail.com)" at bounding box center [516, 45] width 261 height 15
copy div "Tijuana"
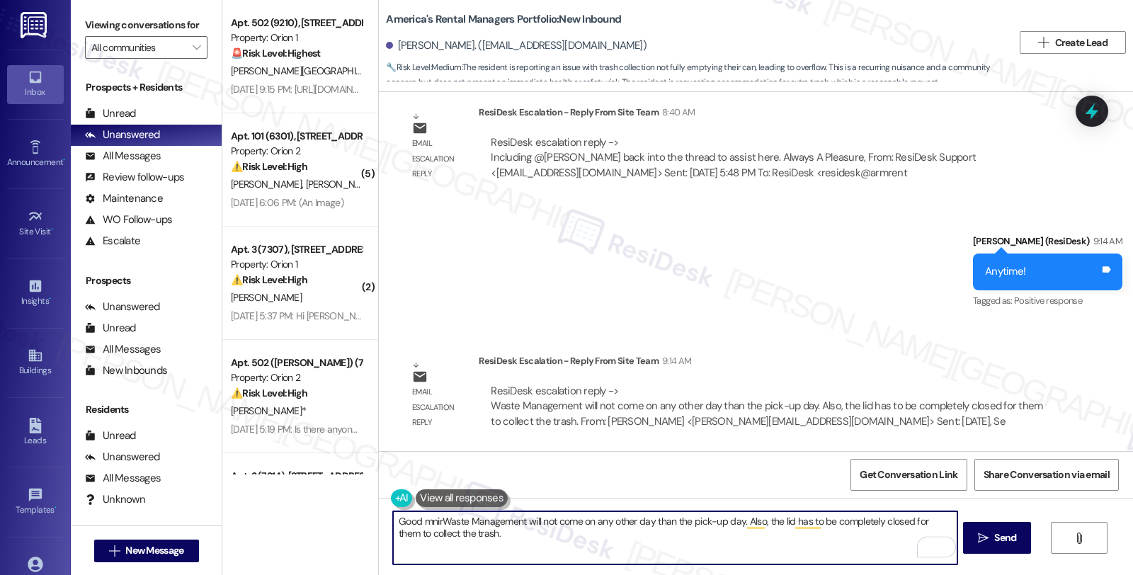
click at [416, 520] on textarea "Good mnirWaste Management will not come on any other day than the pick-up day. …" at bounding box center [675, 537] width 564 height 53
paste textarea "Tijuana"
click at [848, 530] on textarea "Good morning, Tijuana. I hope you're having a great day. I'd like to give you a…" at bounding box center [675, 537] width 564 height 53
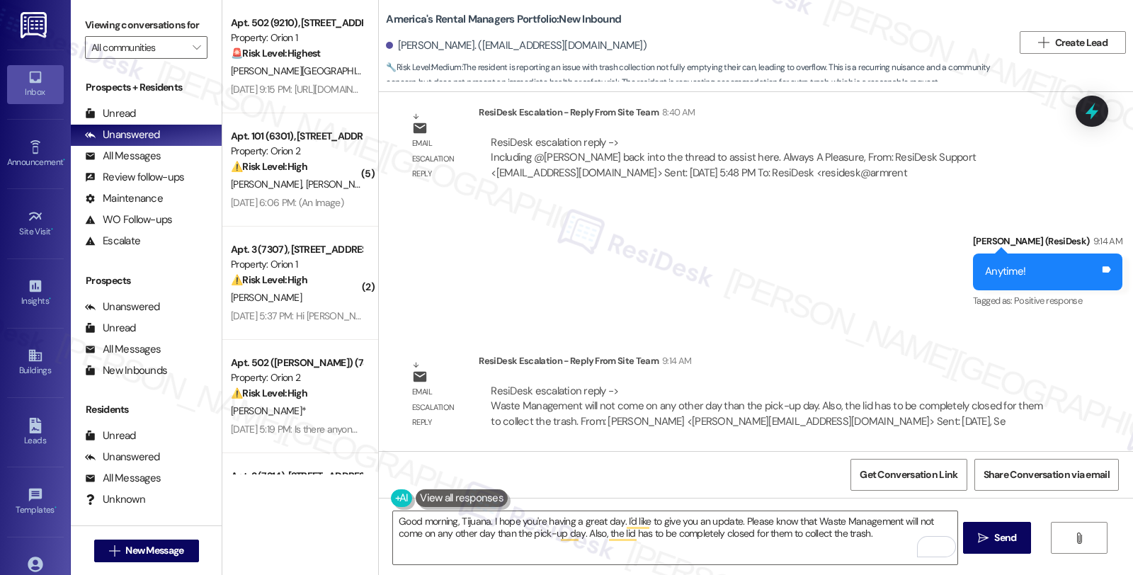
click at [879, 305] on div "Sent via SMS Sarah (ResiDesk) 9:14 AM Anytime! Tags and notes Tagged as: Positi…" at bounding box center [756, 262] width 754 height 120
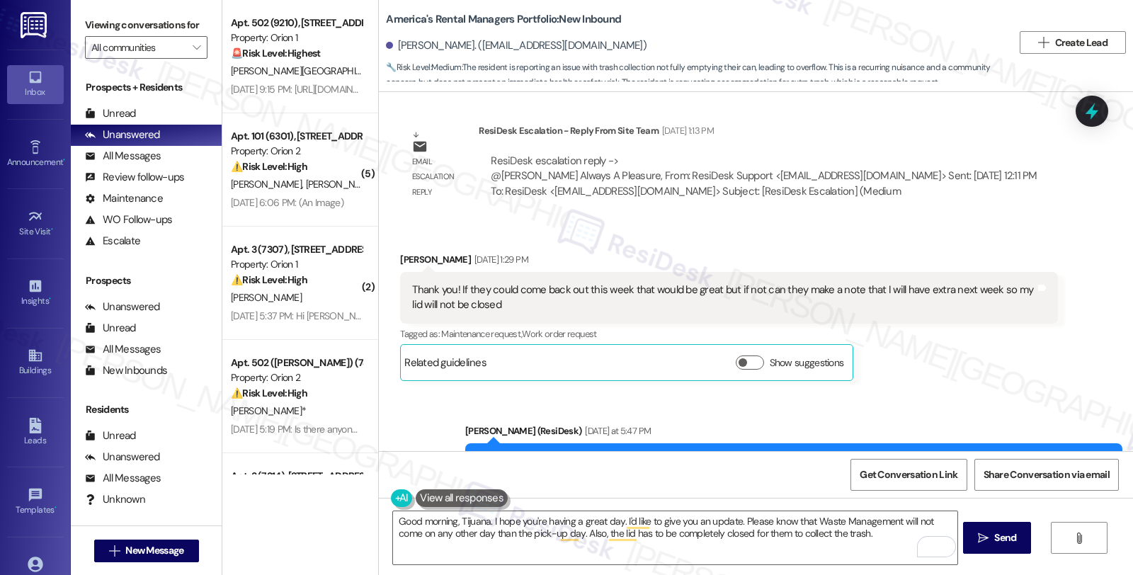
scroll to position [1278, 0]
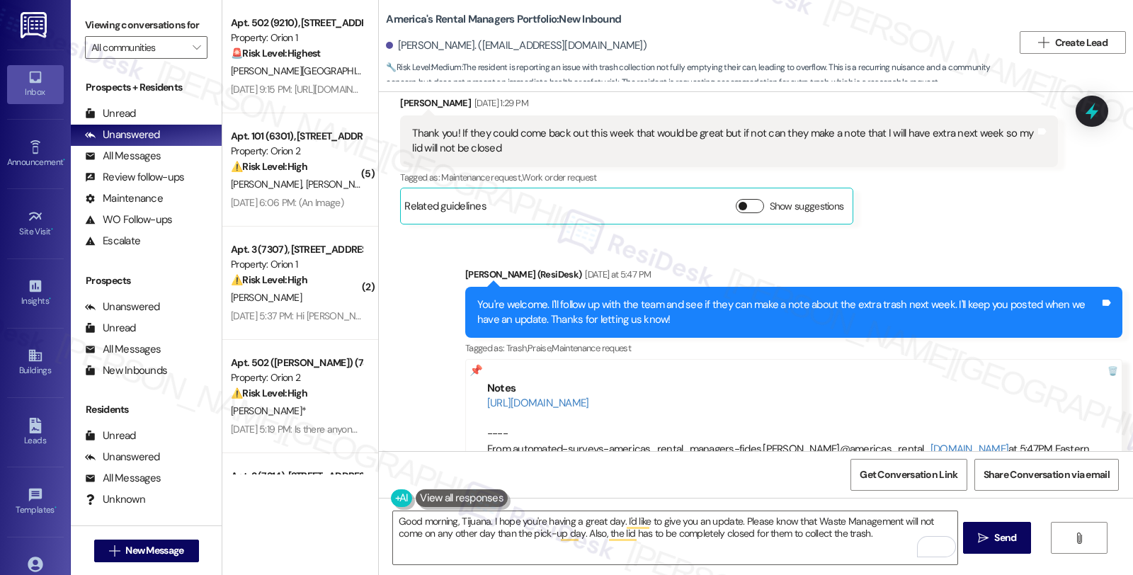
click at [737, 207] on button "Show suggestions" at bounding box center [750, 206] width 28 height 14
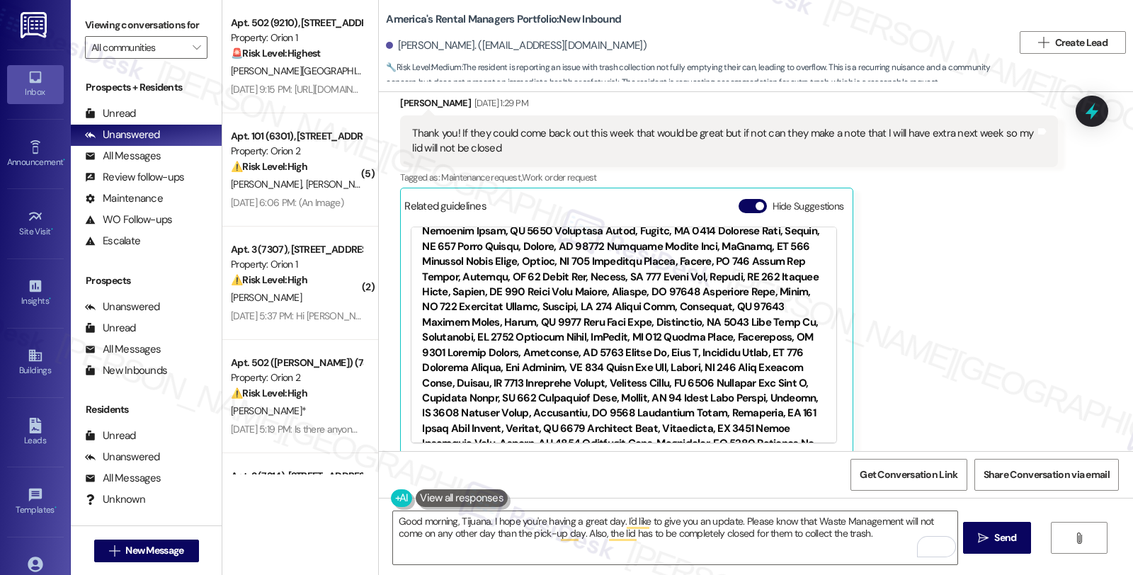
scroll to position [1888, 0]
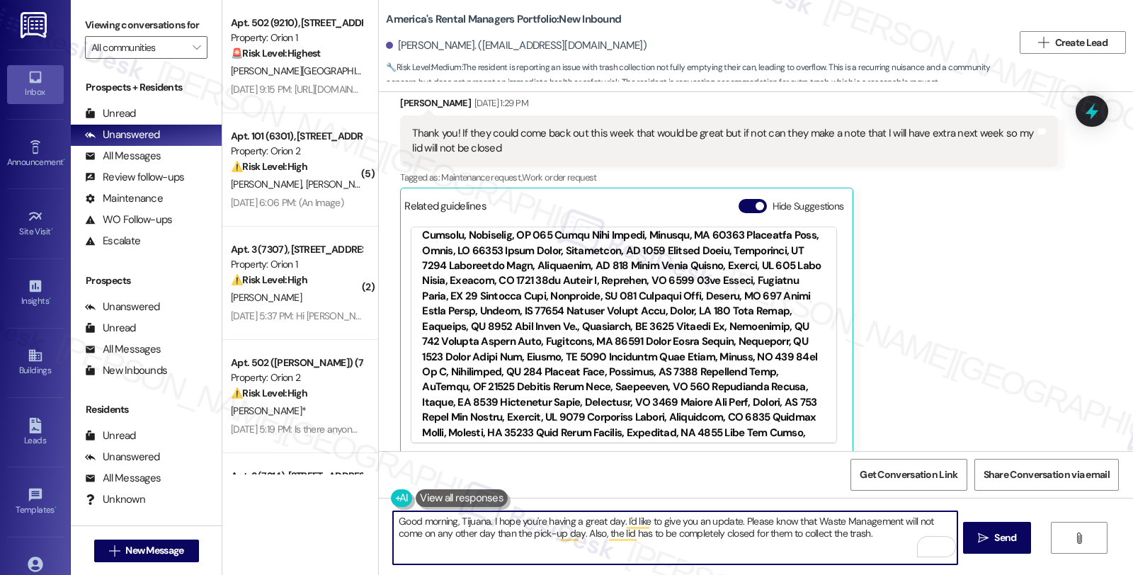
click at [857, 534] on textarea "Good morning, Tijuana. I hope you're having a great day. I'd like to give you a…" at bounding box center [675, 537] width 564 height 53
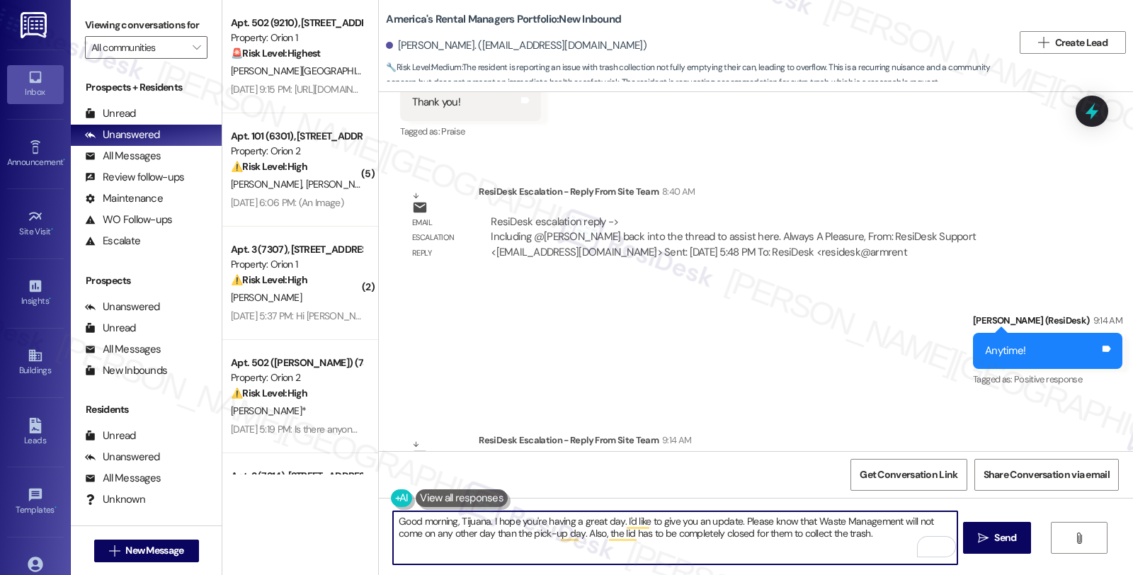
scroll to position [2058, 0]
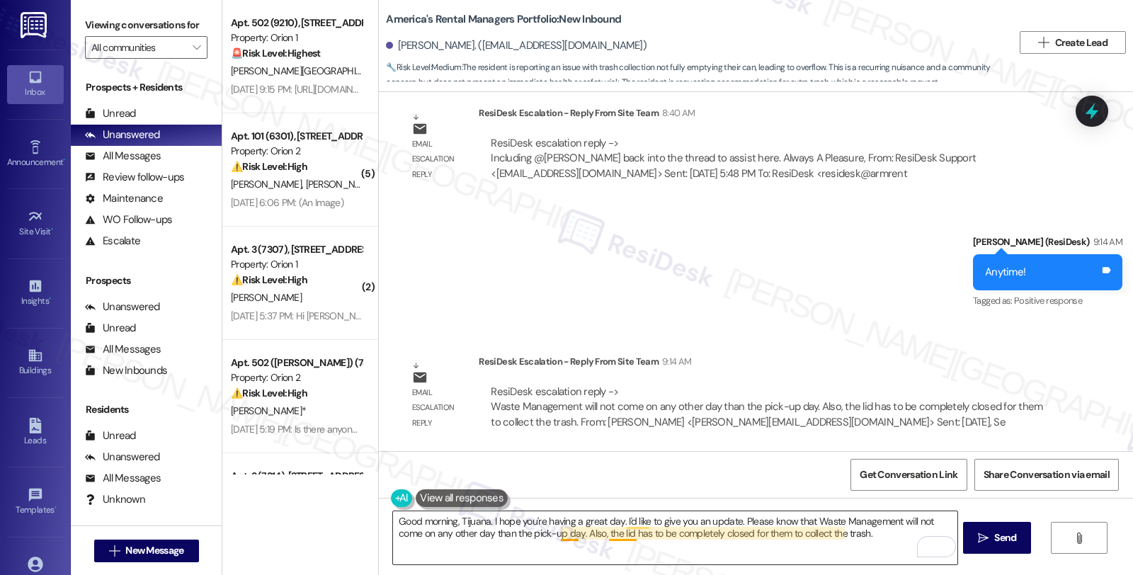
click at [554, 550] on textarea "Good morning, Tijuana. I hope you're having a great day. I'd like to give you a…" at bounding box center [675, 537] width 564 height 53
click at [811, 532] on textarea "Good morning, Tijuana. I hope you're having a great day. I'd like to give you a…" at bounding box center [675, 537] width 564 height 53
click at [874, 529] on textarea "Good morning, Tijuana. I hope you're having a great day. I'd like to give you a…" at bounding box center [675, 537] width 564 height 53
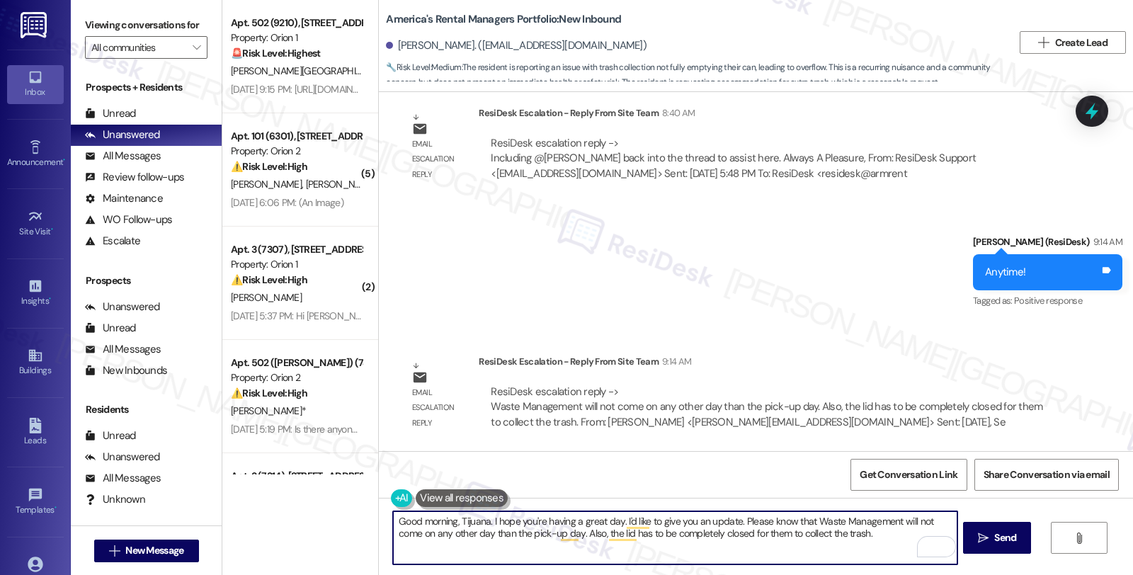
paste textarea "Should you have other concerns, please feel free to reach out. Have a great day!"
click at [610, 545] on textarea "Good morning, Tijuana. I hope you're having a great day. I'd like to give you a…" at bounding box center [675, 537] width 564 height 53
type textarea "Good morning, Tijuana. I hope you're having a great day. I'd like to give you a…"
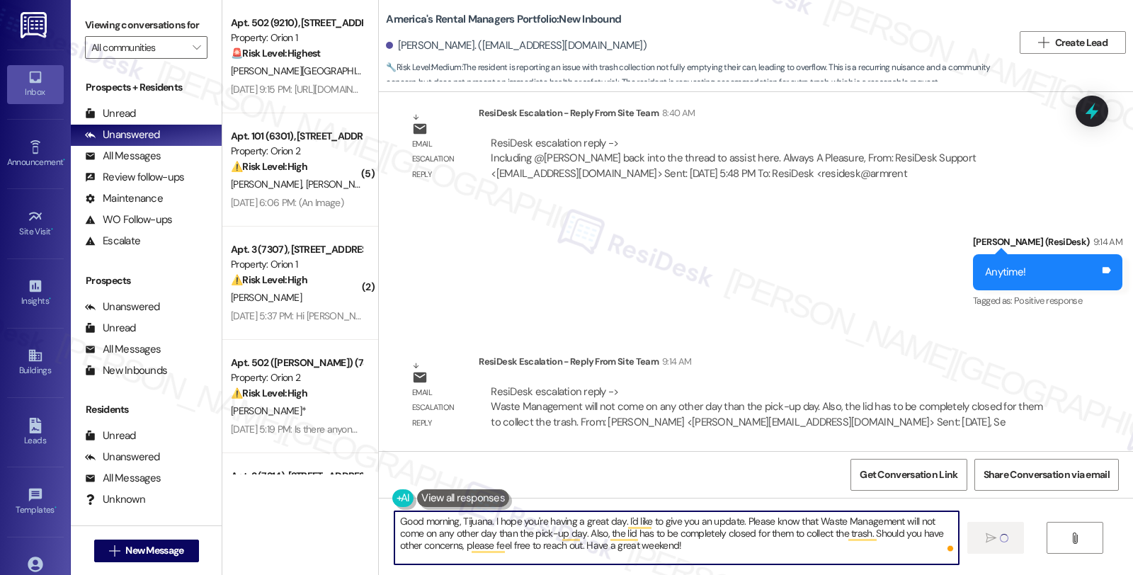
click at [610, 545] on textarea "Good morning, Tijuana. I hope you're having a great day. I'd like to give you a…" at bounding box center [676, 537] width 564 height 53
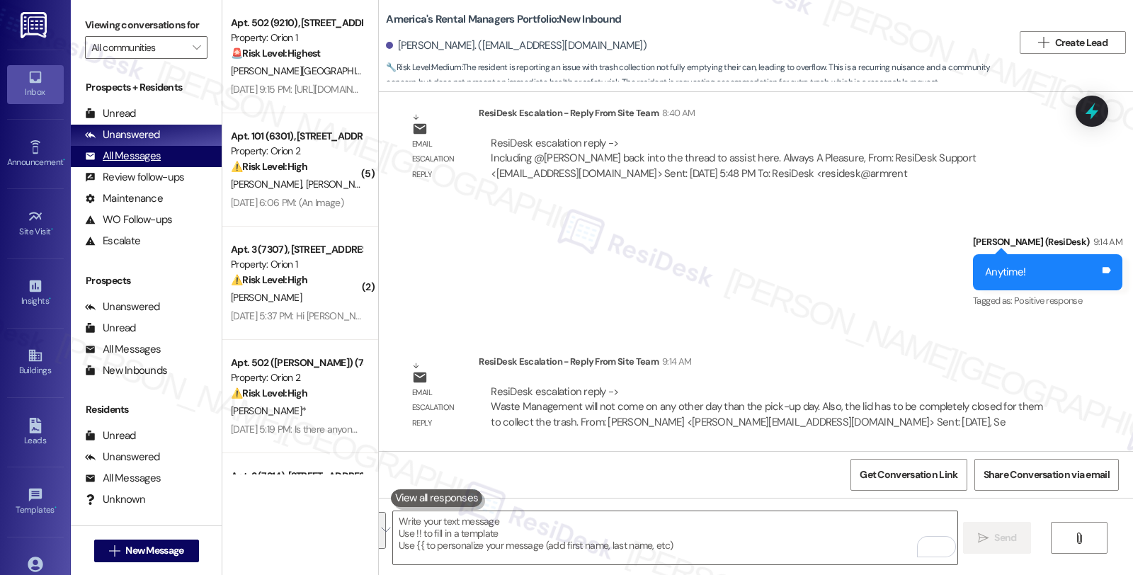
click at [142, 164] on div "All Messages" at bounding box center [123, 156] width 76 height 15
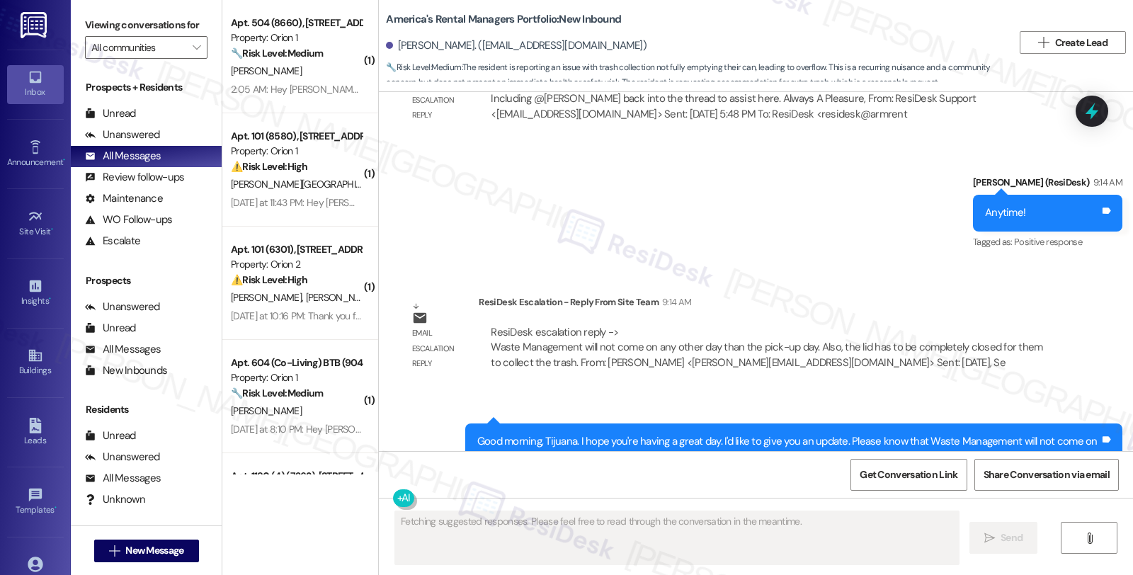
scroll to position [1958, 0]
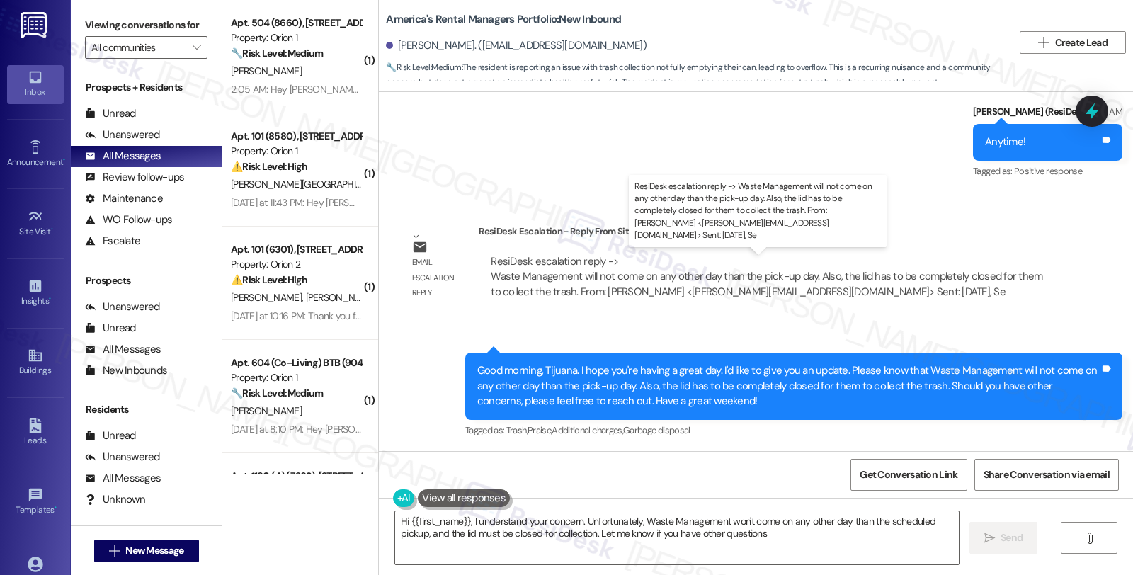
type textarea "Hi {{first_name}}, I understand your concern. Unfortunately, Waste Management w…"
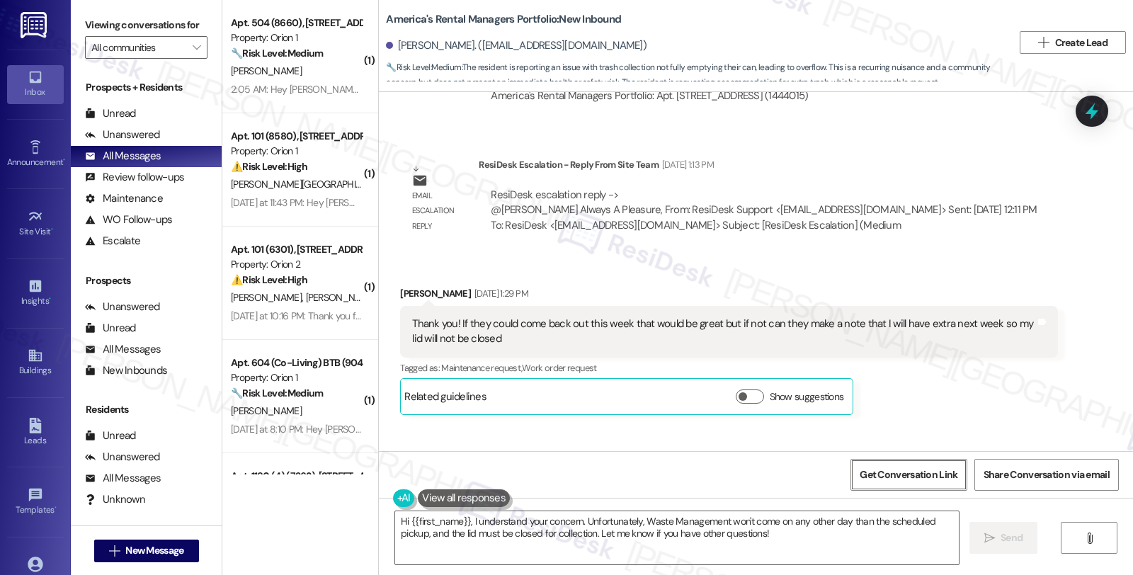
scroll to position [1172, 0]
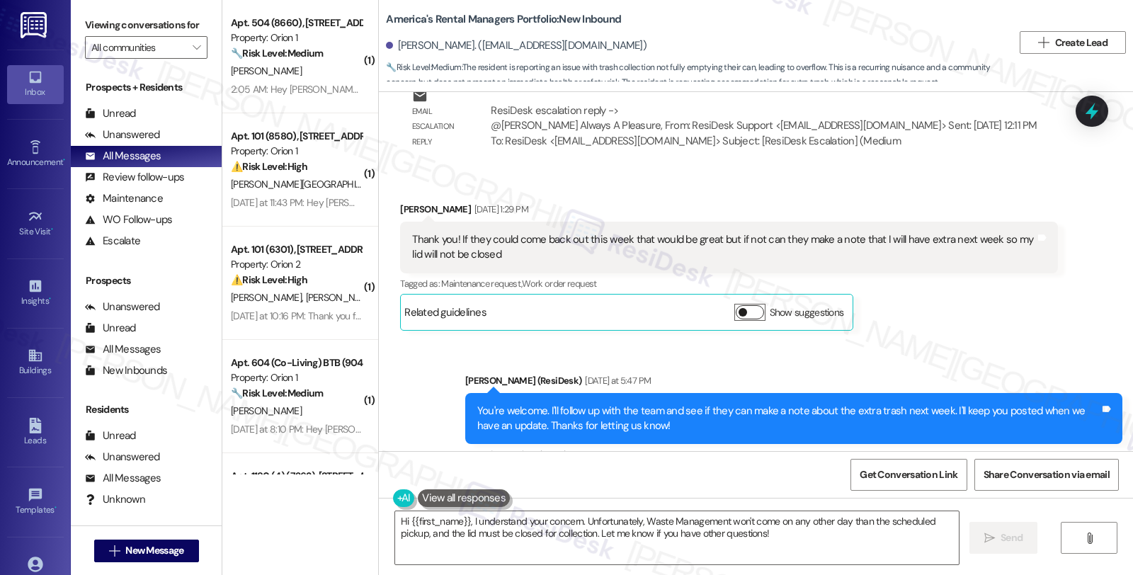
click at [746, 314] on button "Show suggestions" at bounding box center [750, 312] width 28 height 14
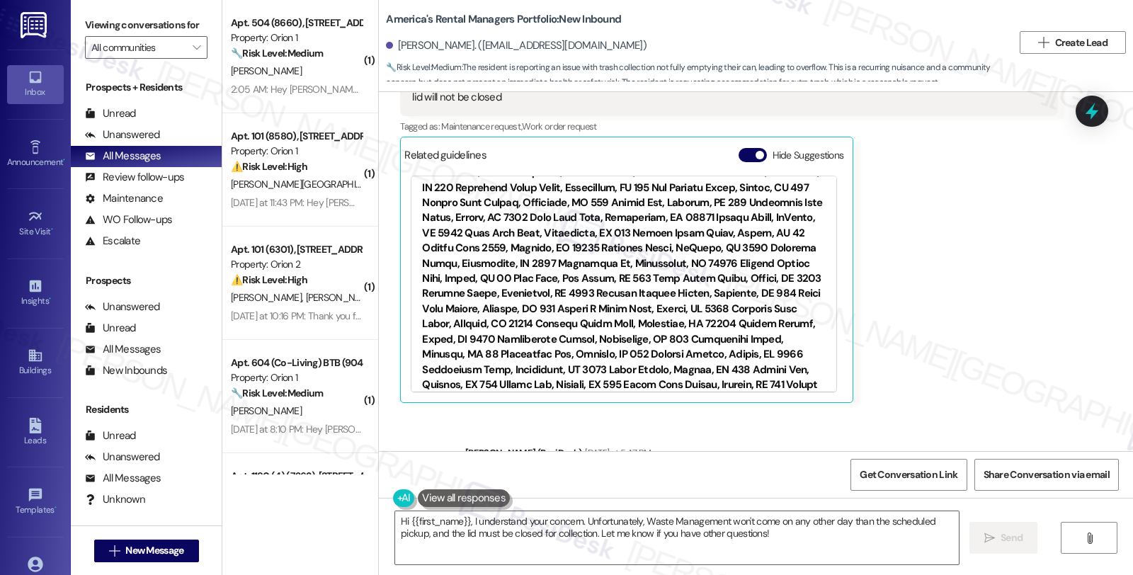
scroll to position [7493, 0]
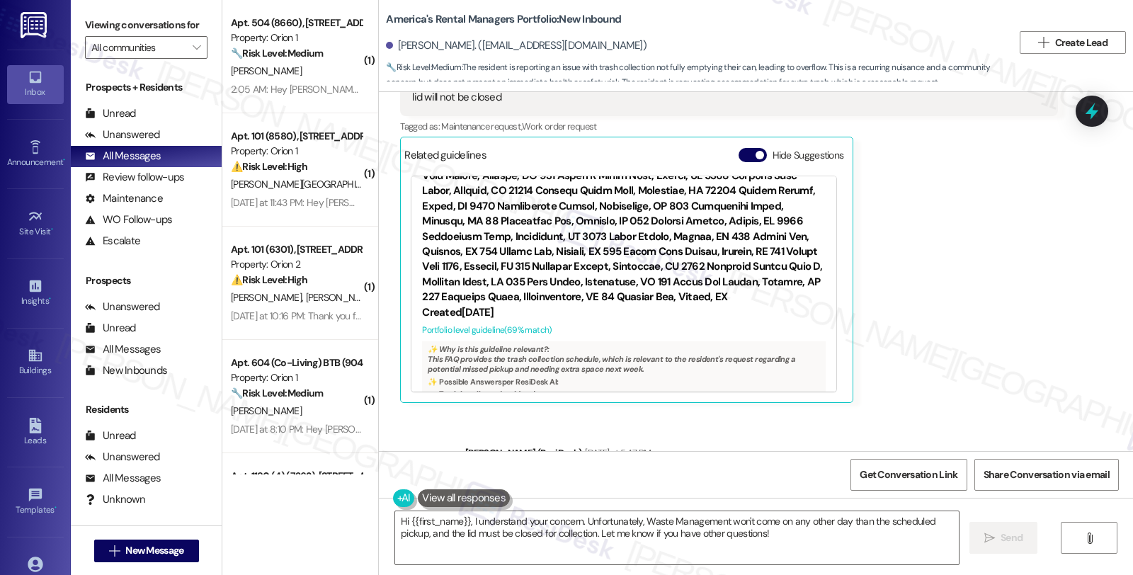
click at [650, 443] on link "http://res.cl…" at bounding box center [720, 457] width 153 height 29
drag, startPoint x: 411, startPoint y: 267, endPoint x: 472, endPoint y: 280, distance: 62.4
click at [472, 423] on div "FAQs generated by ResiDesk AI What day is trash collected? Trash is collected o…" at bounding box center [623, 491] width 425 height 136
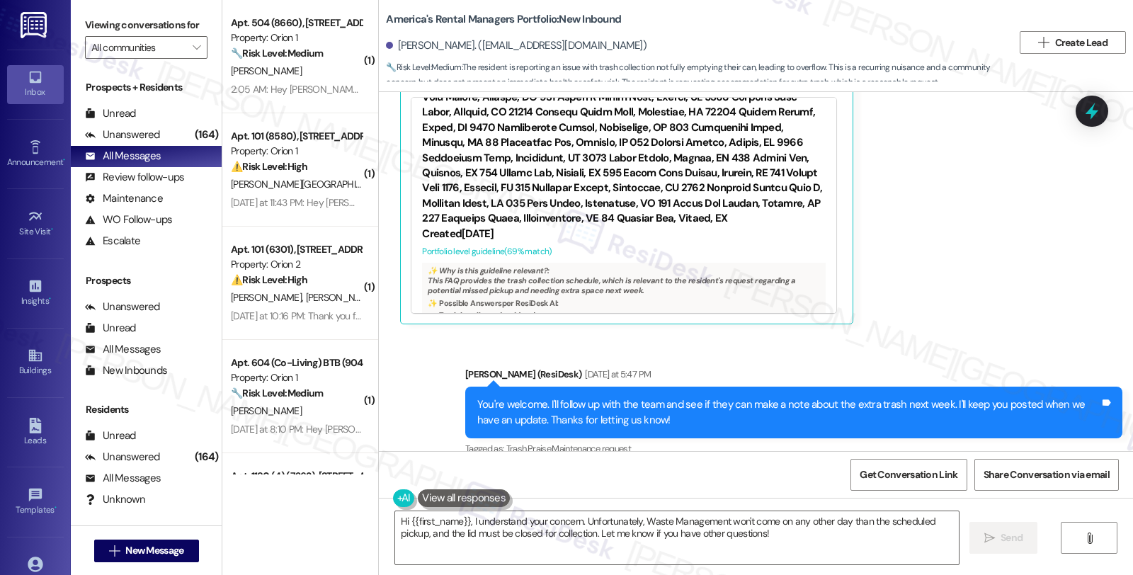
click at [524, 388] on li "The document doesn't provide contact information. Reach out to your local waste…" at bounding box center [520, 426] width 168 height 76
copy div "FAQs generated by ResiDesk AI What day is trash collected? Trash is collected o…"
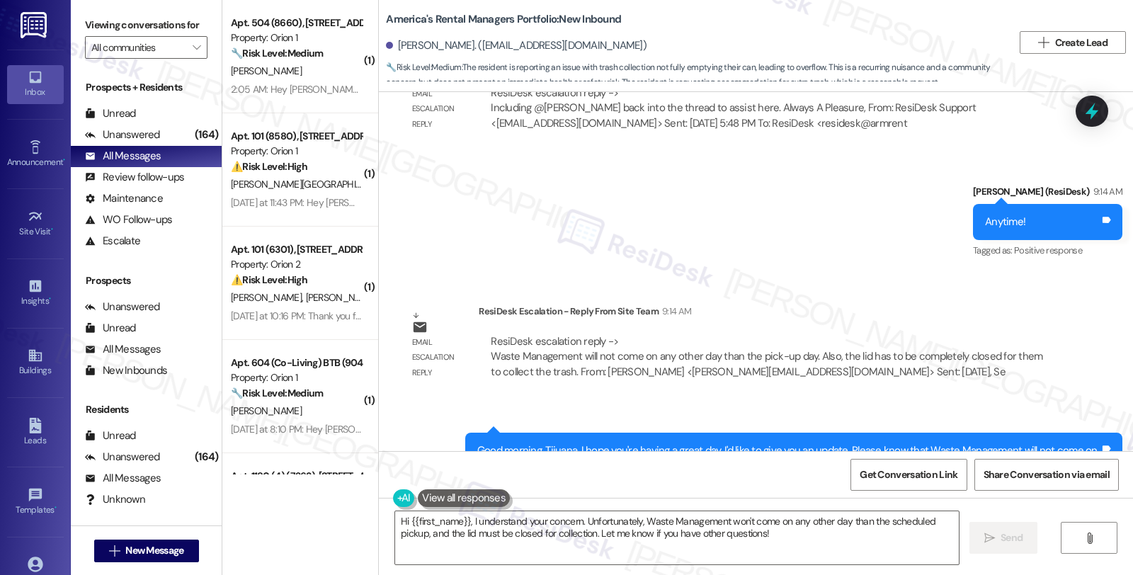
scroll to position [2189, 0]
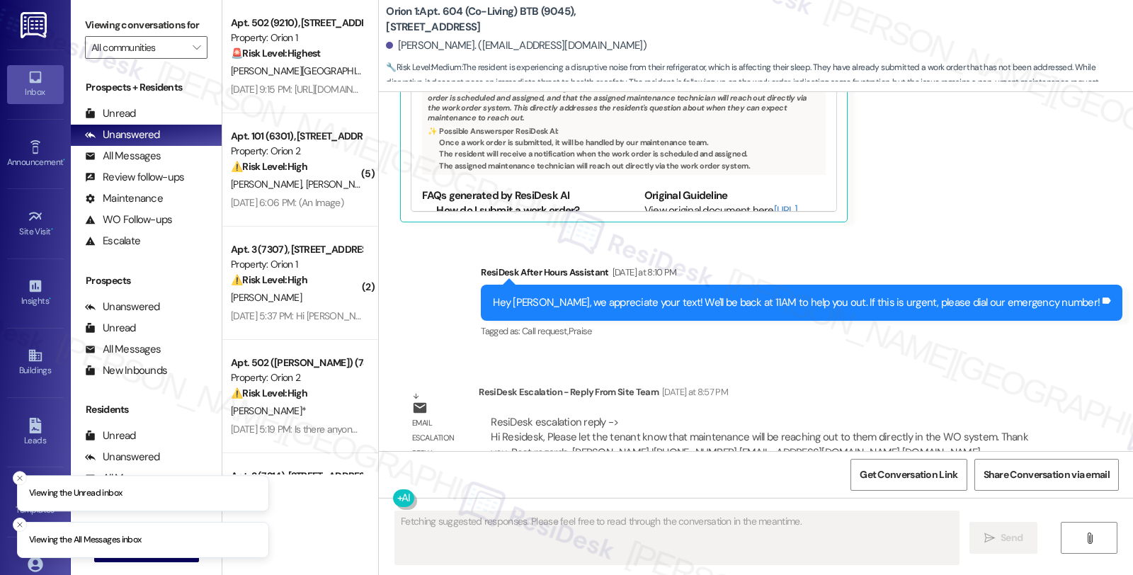
scroll to position [1864, 0]
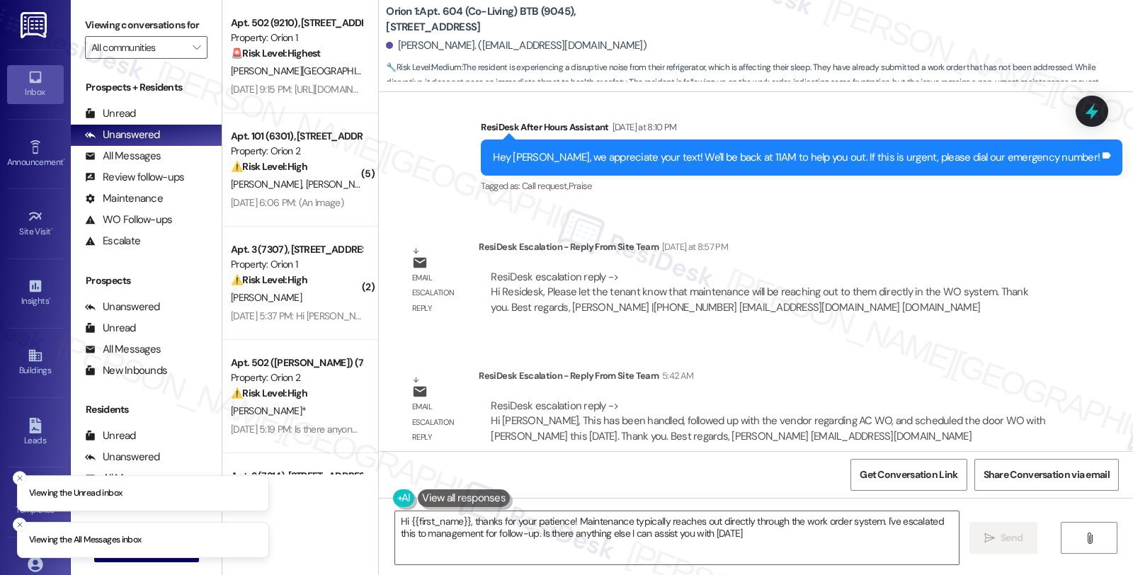
type textarea "Hi {{first_name}}, thanks for your patience! Maintenance typically reaches out …"
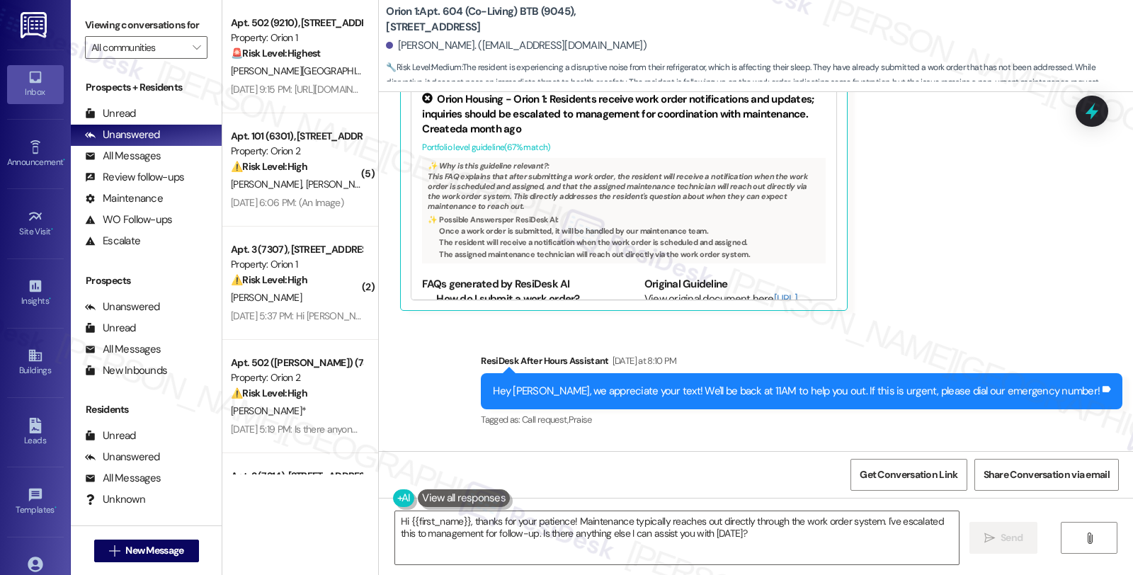
scroll to position [1627, 0]
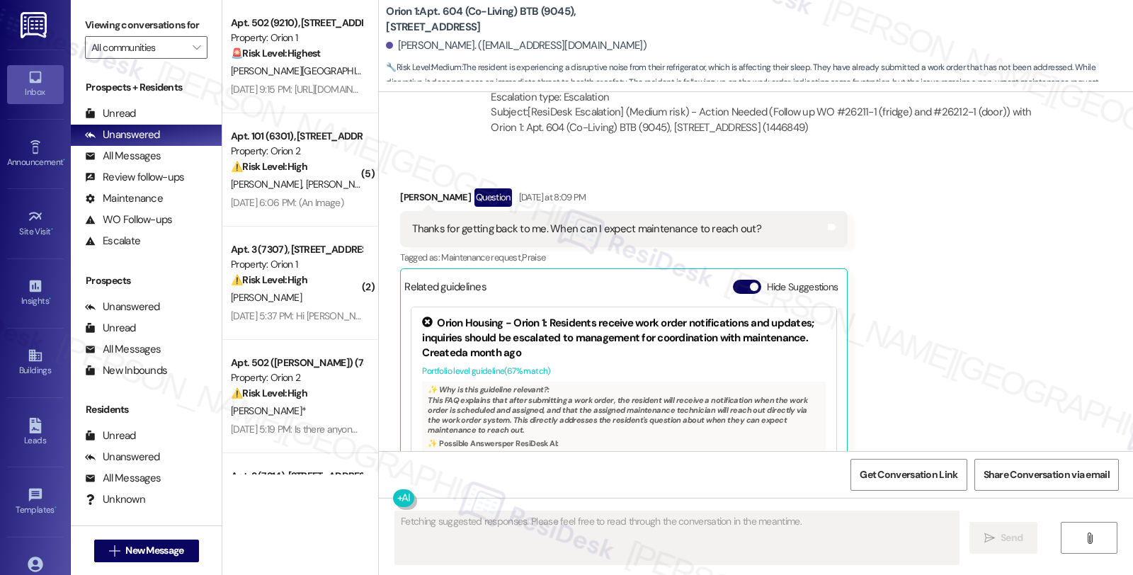
scroll to position [1170, 0]
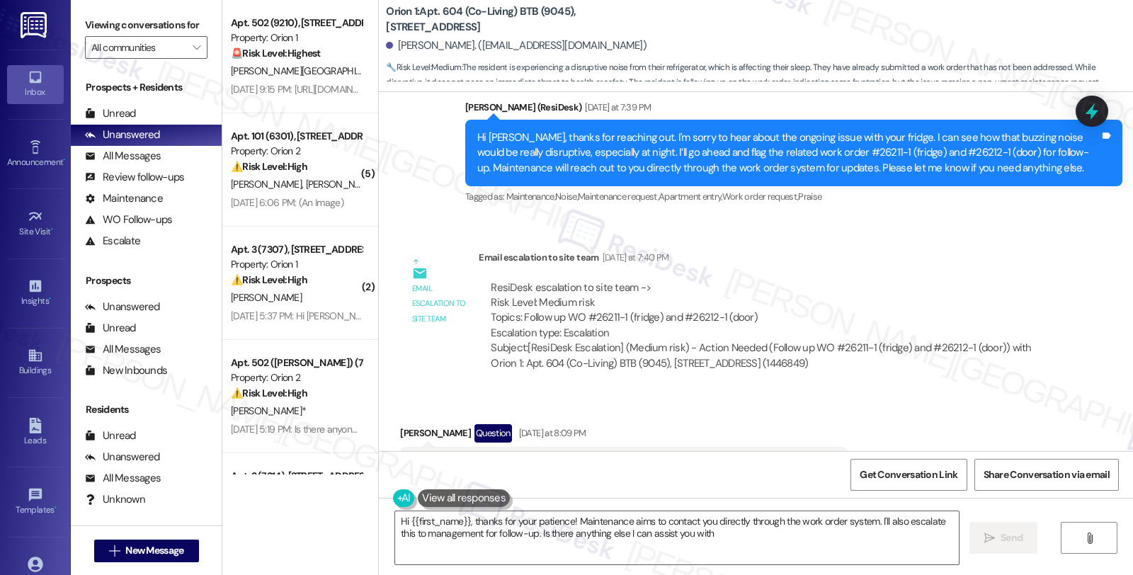
type textarea "Hi {{first_name}}, thanks for your patience! Maintenance aims to contact you di…"
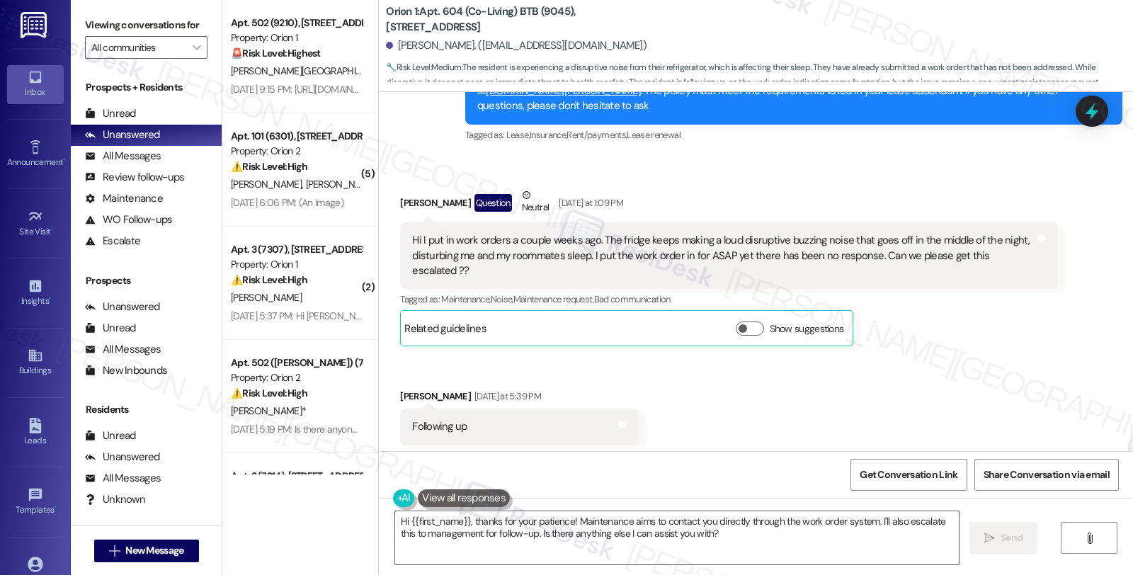
scroll to position [447, 0]
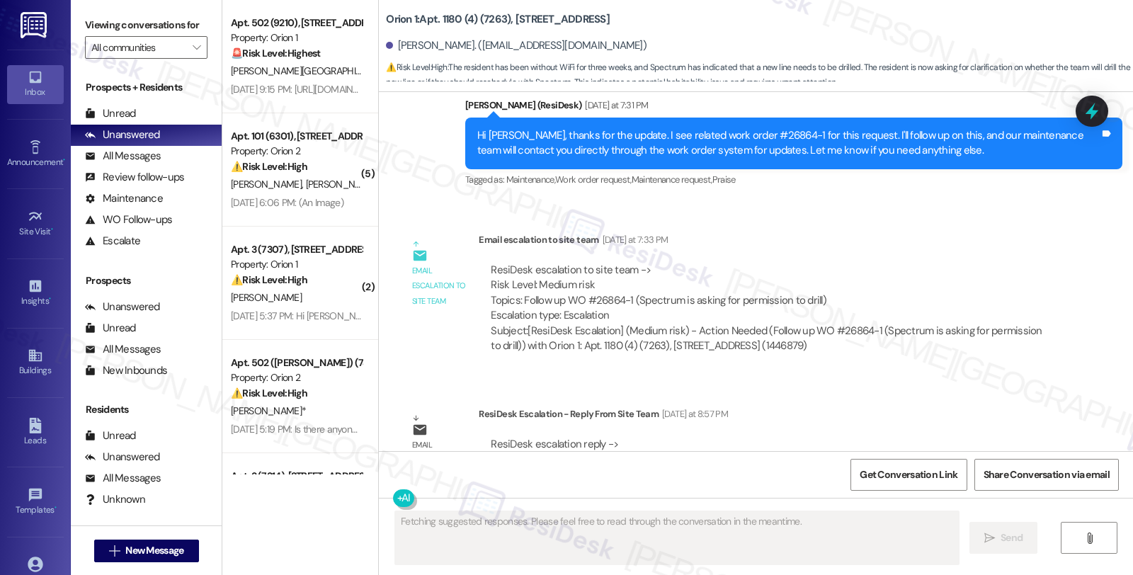
scroll to position [2266, 0]
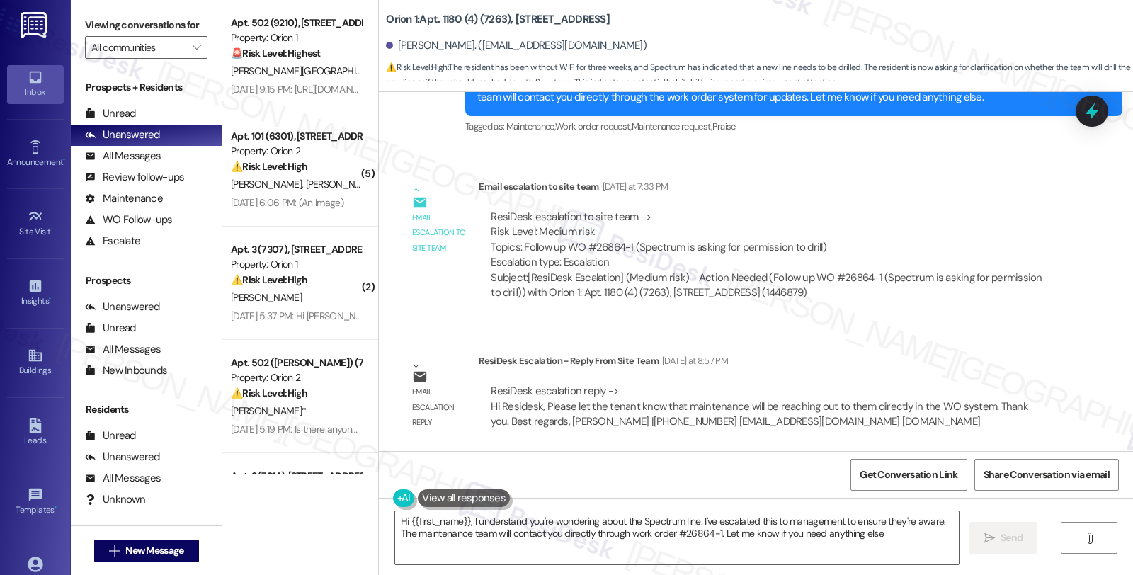
type textarea "Hi {{first_name}}, I understand you're wondering about the Spectrum line. I've …"
drag, startPoint x: 615, startPoint y: 246, endPoint x: 761, endPoint y: 246, distance: 146.6
click at [761, 246] on div "ResiDesk escalation to site team -> Risk Level: Medium risk Topics: Follow up W…" at bounding box center [768, 240] width 554 height 61
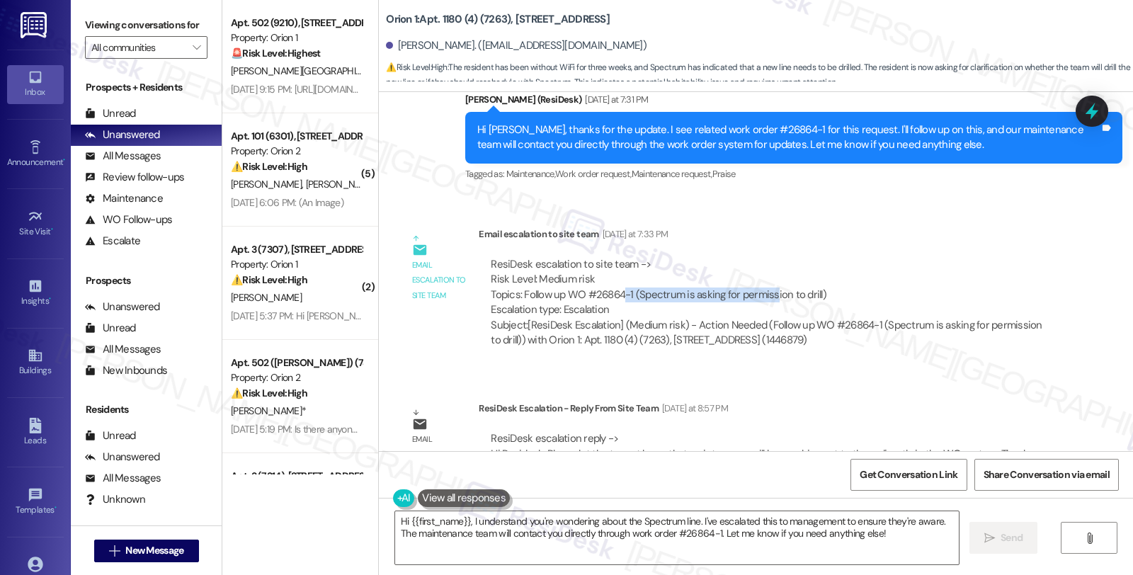
scroll to position [2186, 0]
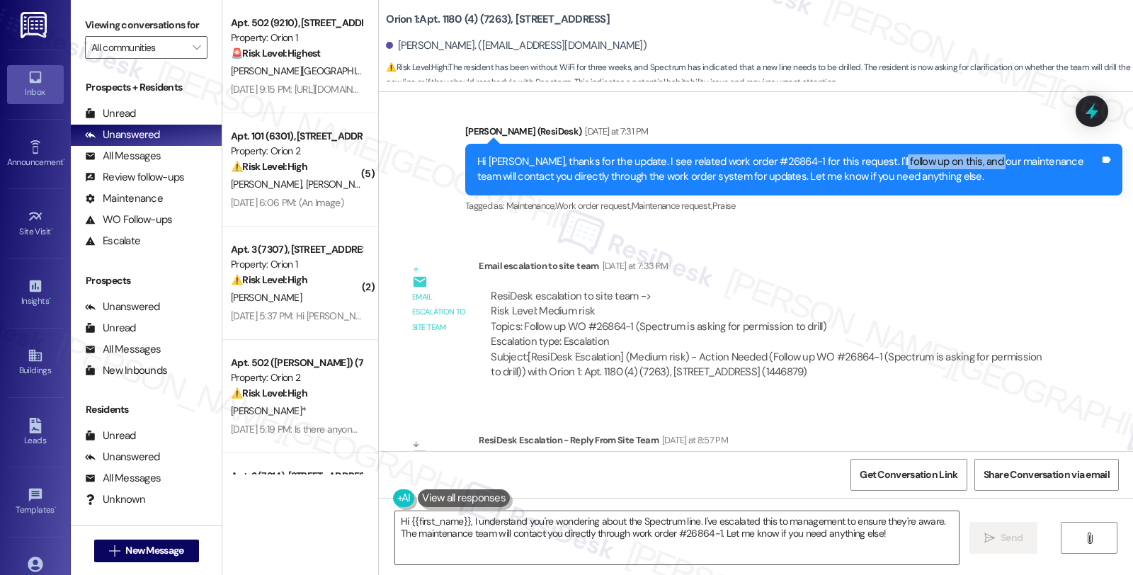
drag, startPoint x: 871, startPoint y: 163, endPoint x: 977, endPoint y: 163, distance: 106.2
click at [977, 163] on div "Hi Maya, thanks for the update. I see related work order #26864-1 for this requ…" at bounding box center [788, 169] width 622 height 30
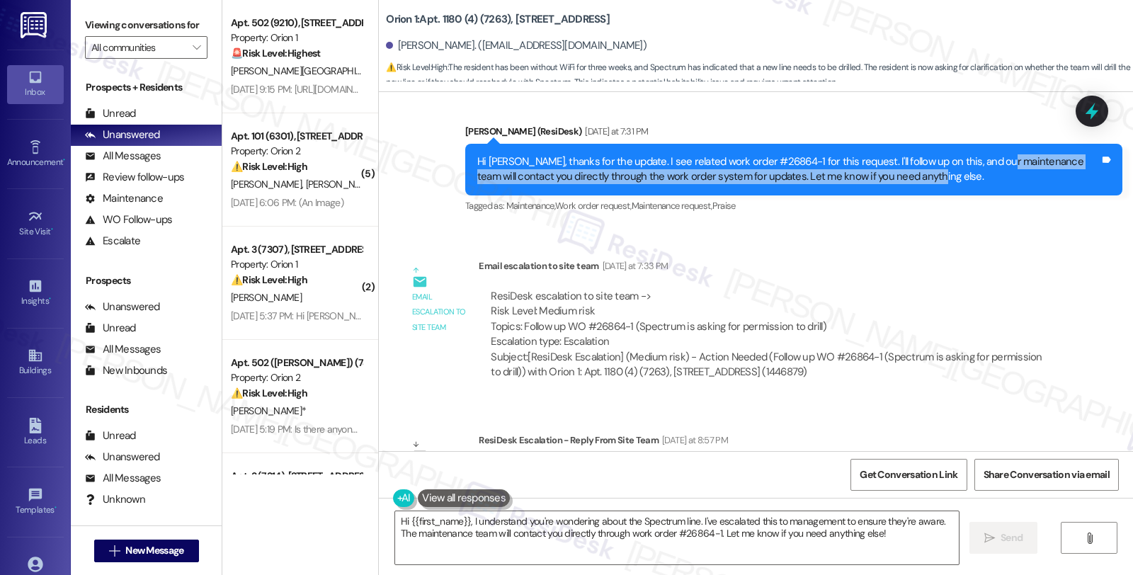
drag, startPoint x: 987, startPoint y: 160, endPoint x: 1012, endPoint y: 176, distance: 29.9
click at [1012, 176] on div "Hi Maya, thanks for the update. I see related work order #26864-1 for this requ…" at bounding box center [788, 169] width 622 height 30
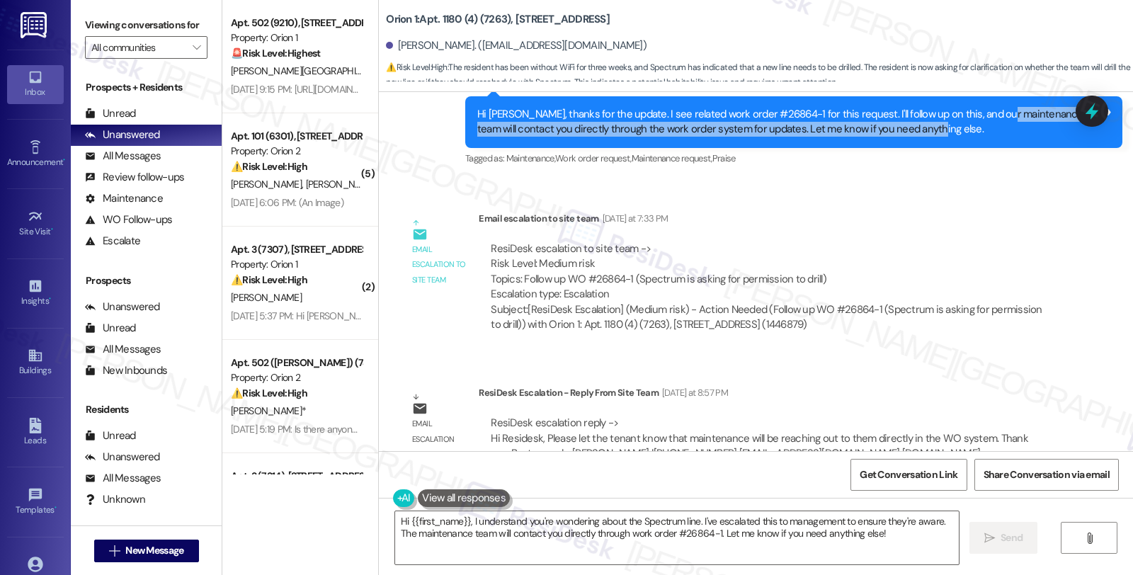
scroll to position [2266, 0]
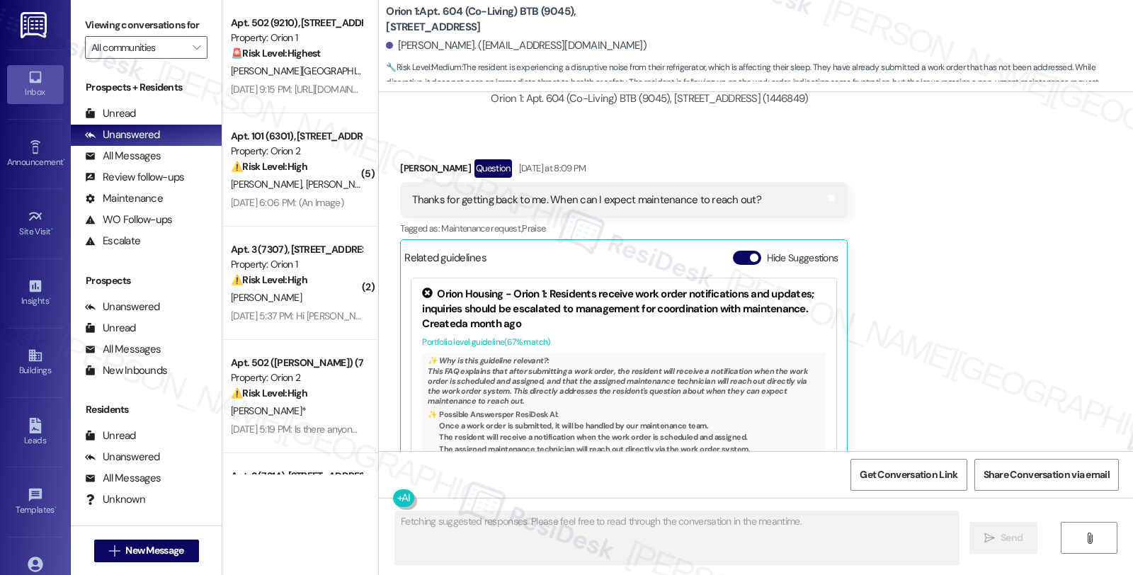
scroll to position [1485, 0]
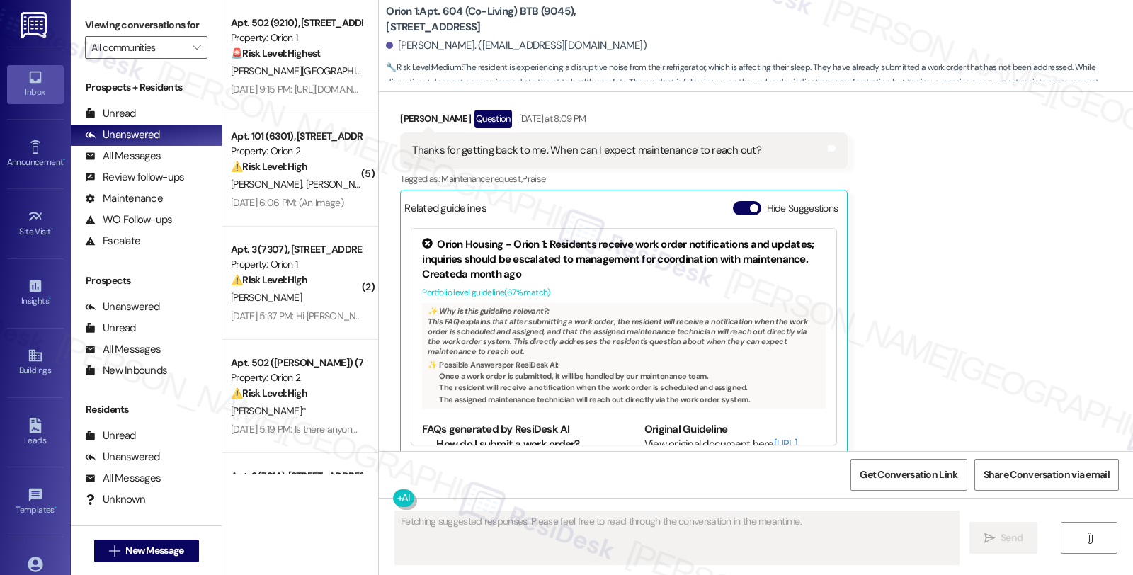
click at [995, 264] on div "Received via SMS [PERSON_NAME] Question [DATE] at 8:09 PM Thanks for getting ba…" at bounding box center [756, 272] width 754 height 389
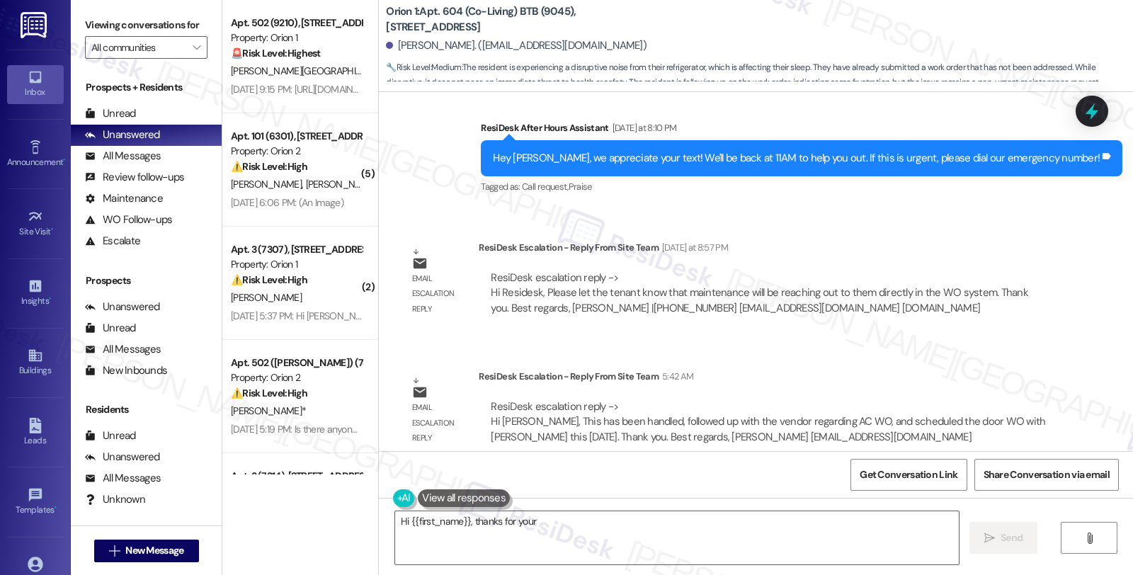
scroll to position [1864, 0]
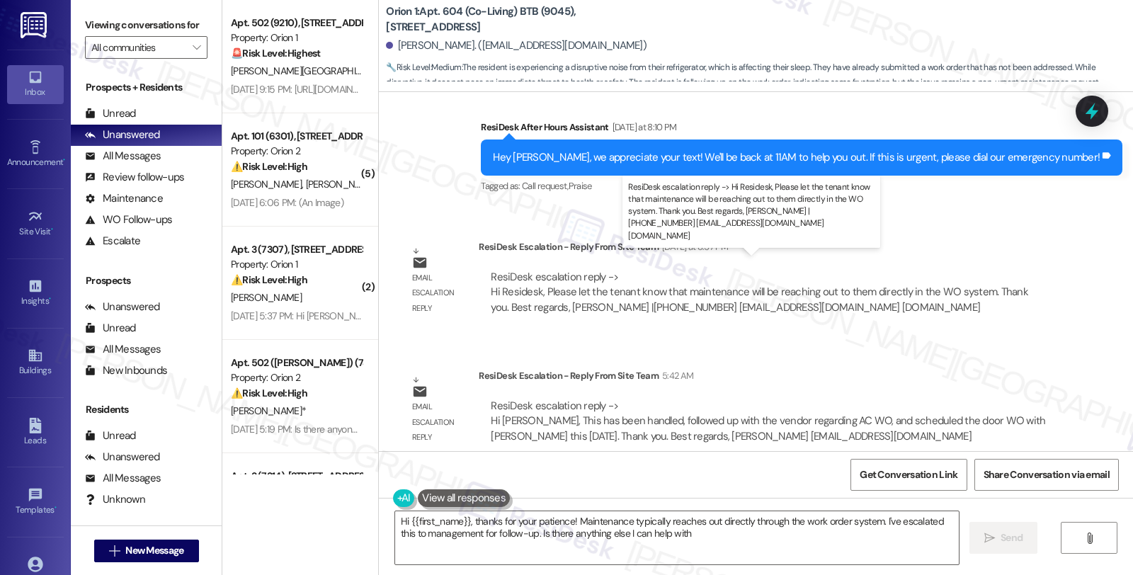
type textarea "Hi {{first_name}}, thanks for your patience! Maintenance typically reaches out …"
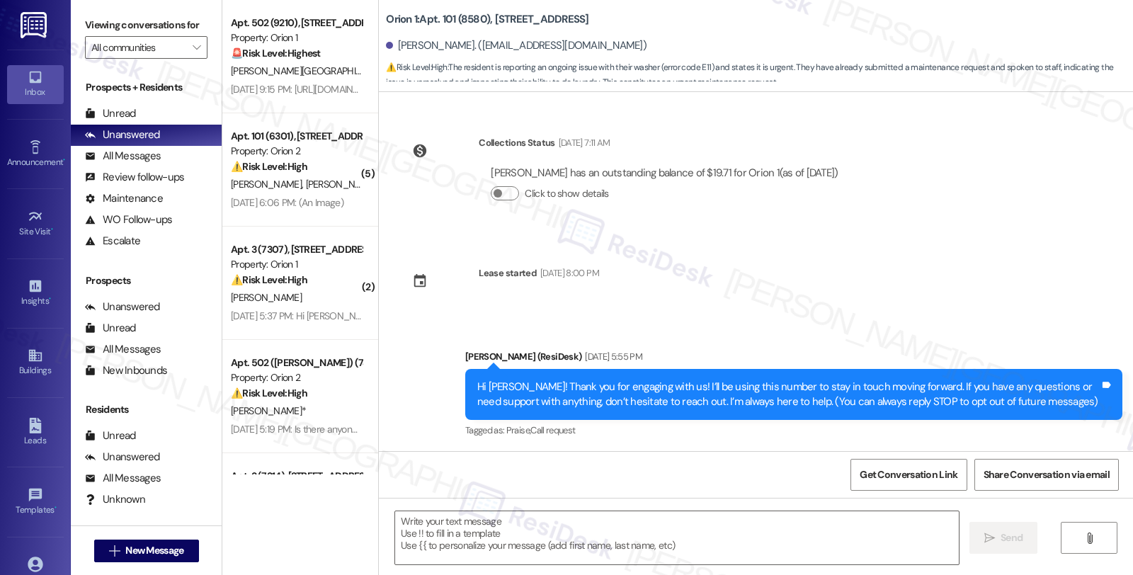
scroll to position [4102, 0]
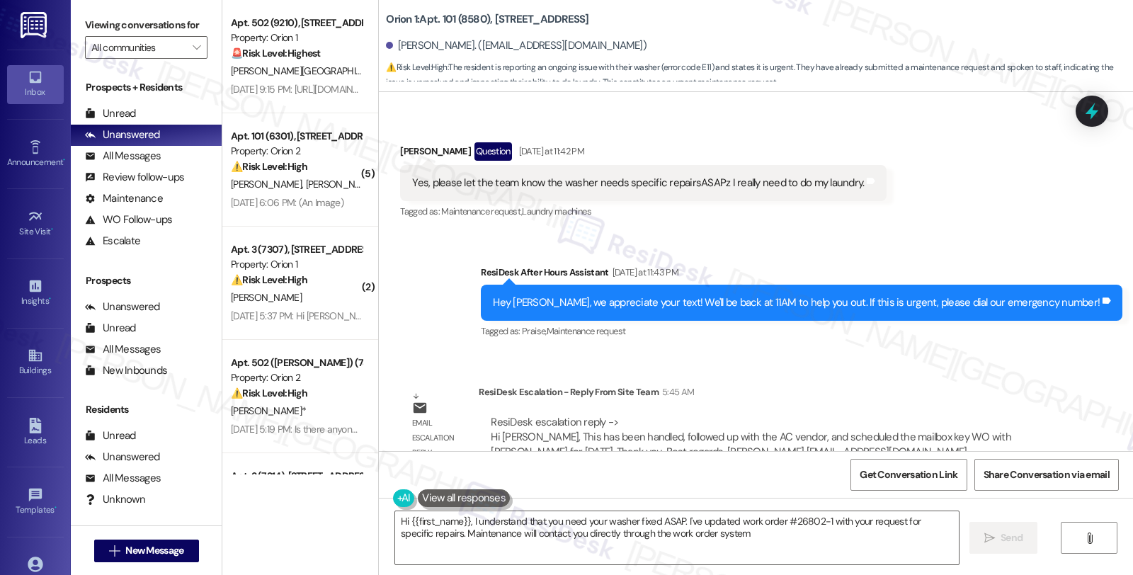
type textarea "Hi {{first_name}}, I understand that you need your washer fixed ASAP. I've upda…"
click at [925, 233] on div "Sent via SMS ResiDesk After Hours Assistant [DATE] at 11:43 PM Hey [PERSON_NAME…" at bounding box center [756, 293] width 754 height 120
